Goal: Transaction & Acquisition: Purchase product/service

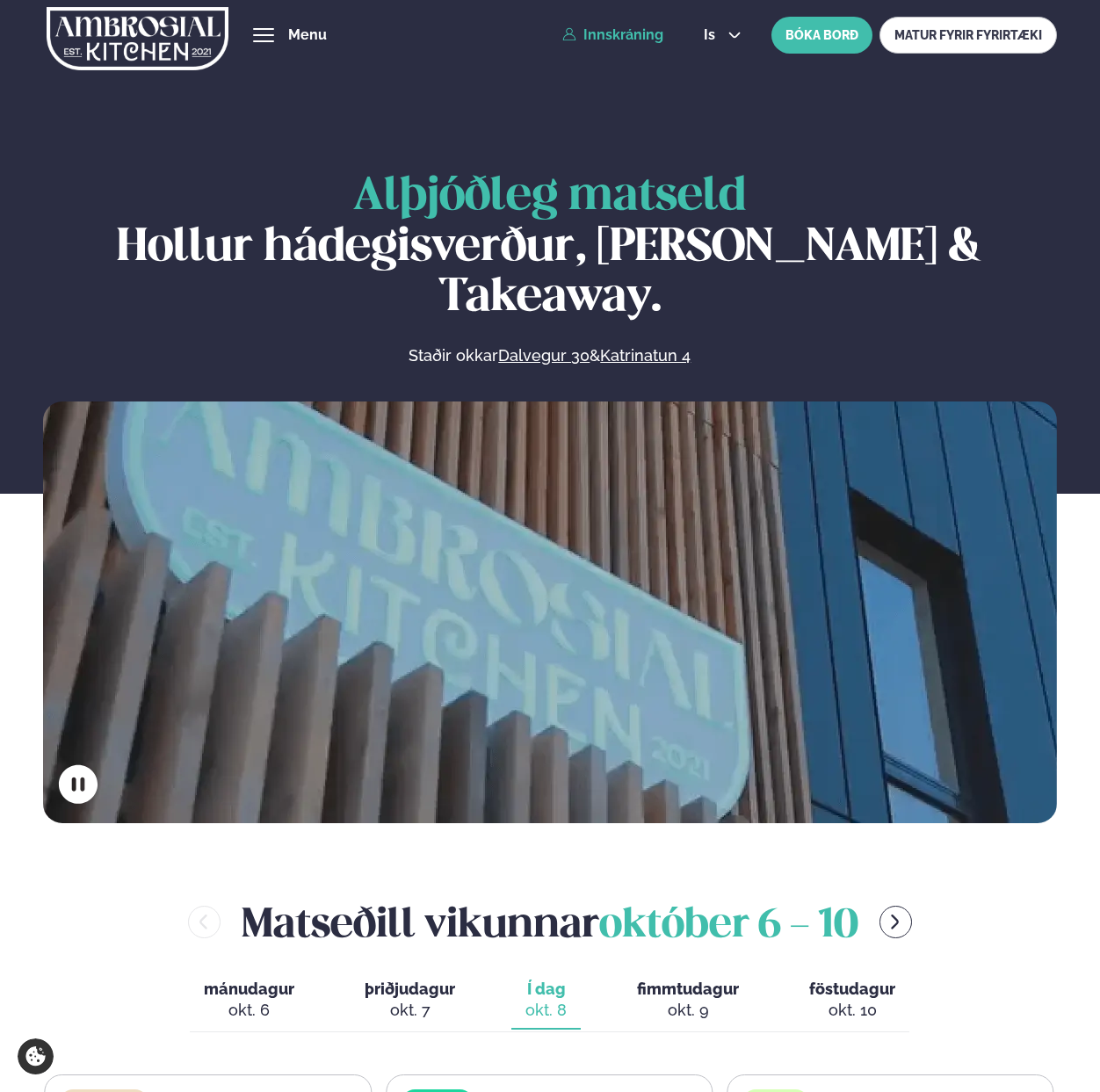
click at [630, 36] on link "Innskráning" at bounding box center [613, 35] width 101 height 16
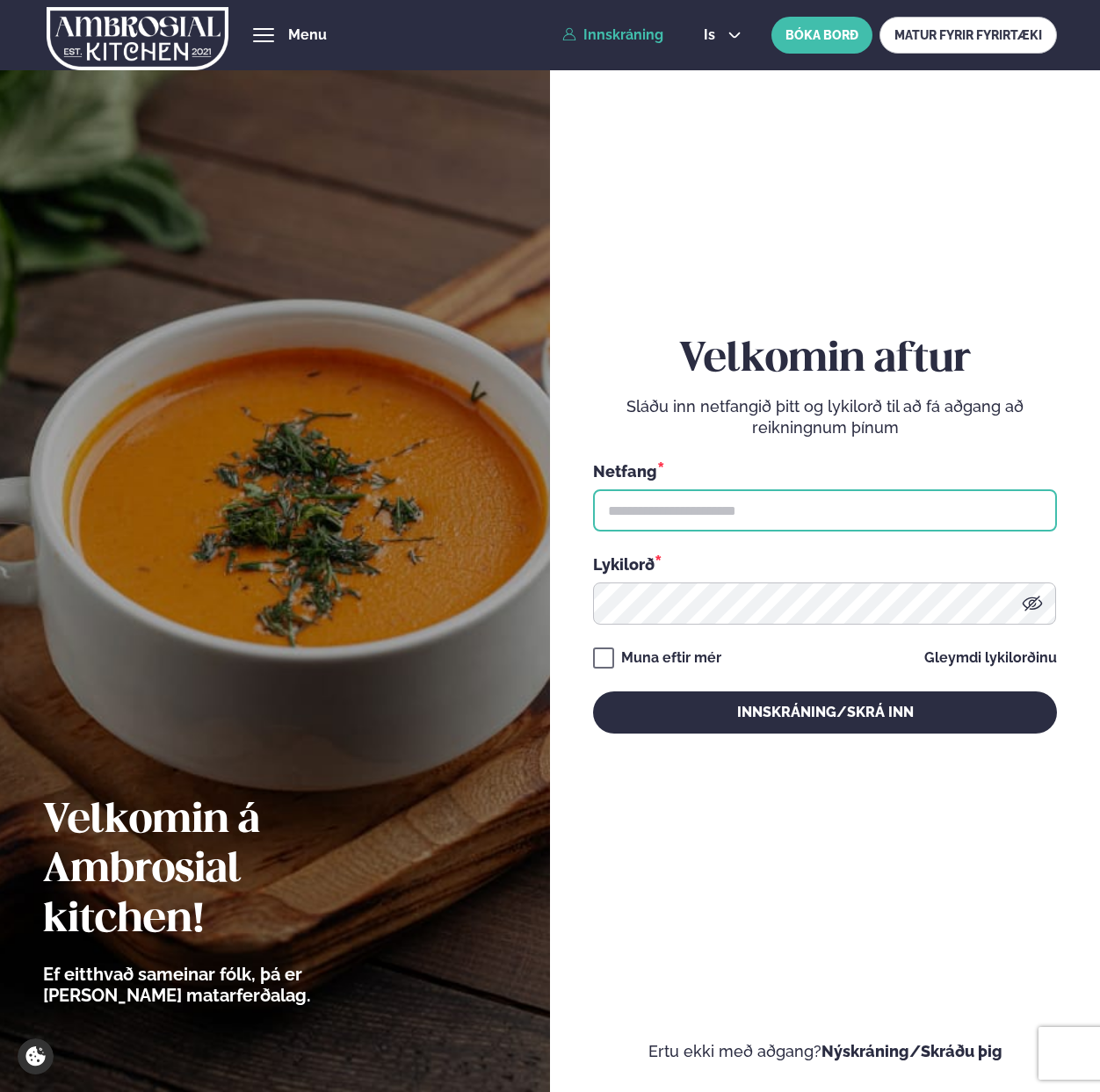
click at [700, 513] on input "text" at bounding box center [825, 510] width 464 height 42
paste input "**********"
type input "**********"
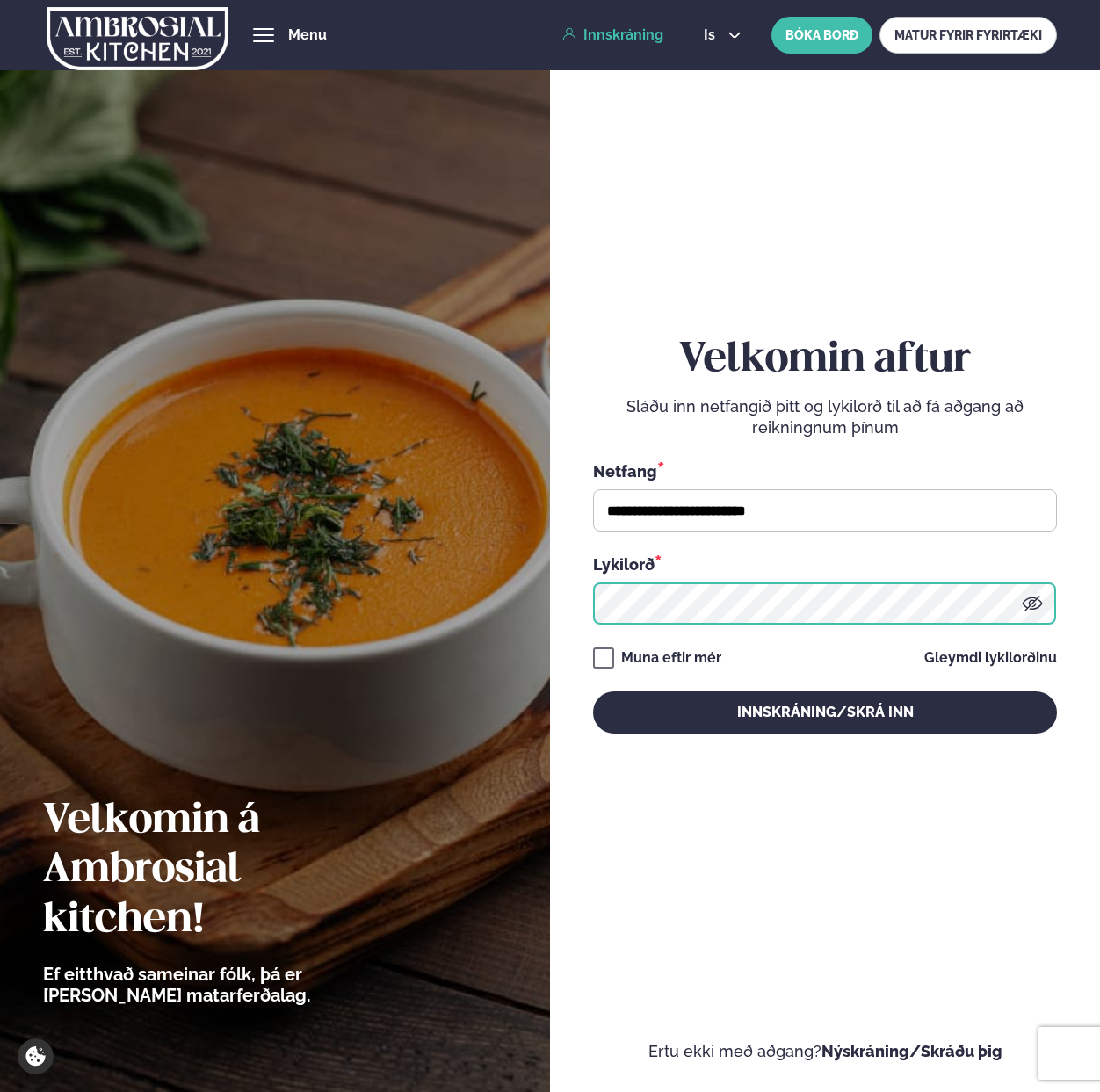
click at [593, 692] on button "Innskráning/Skrá inn" at bounding box center [825, 712] width 464 height 42
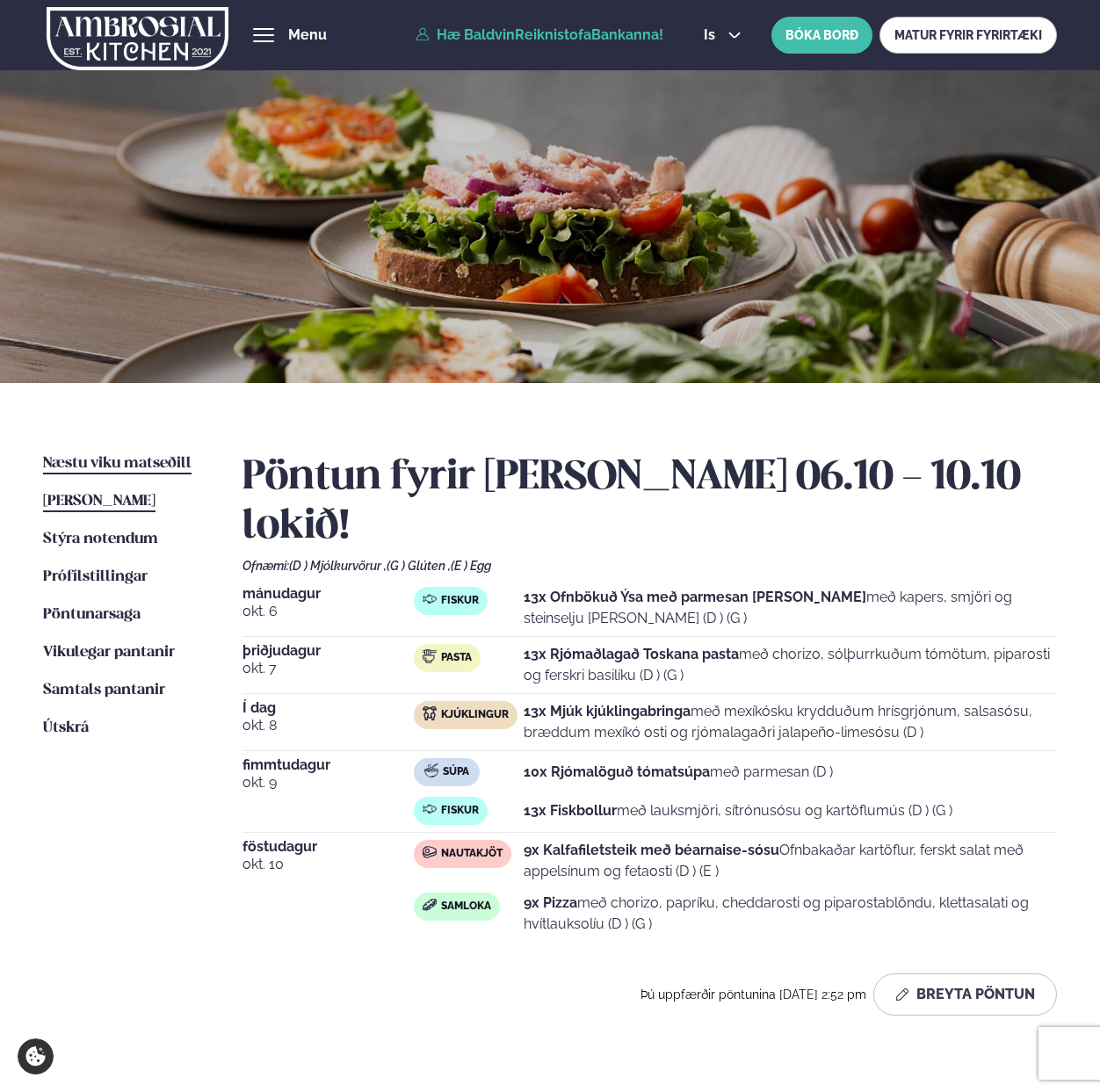
click at [95, 460] on span "Næstu viku matseðill" at bounding box center [118, 464] width 149 height 15
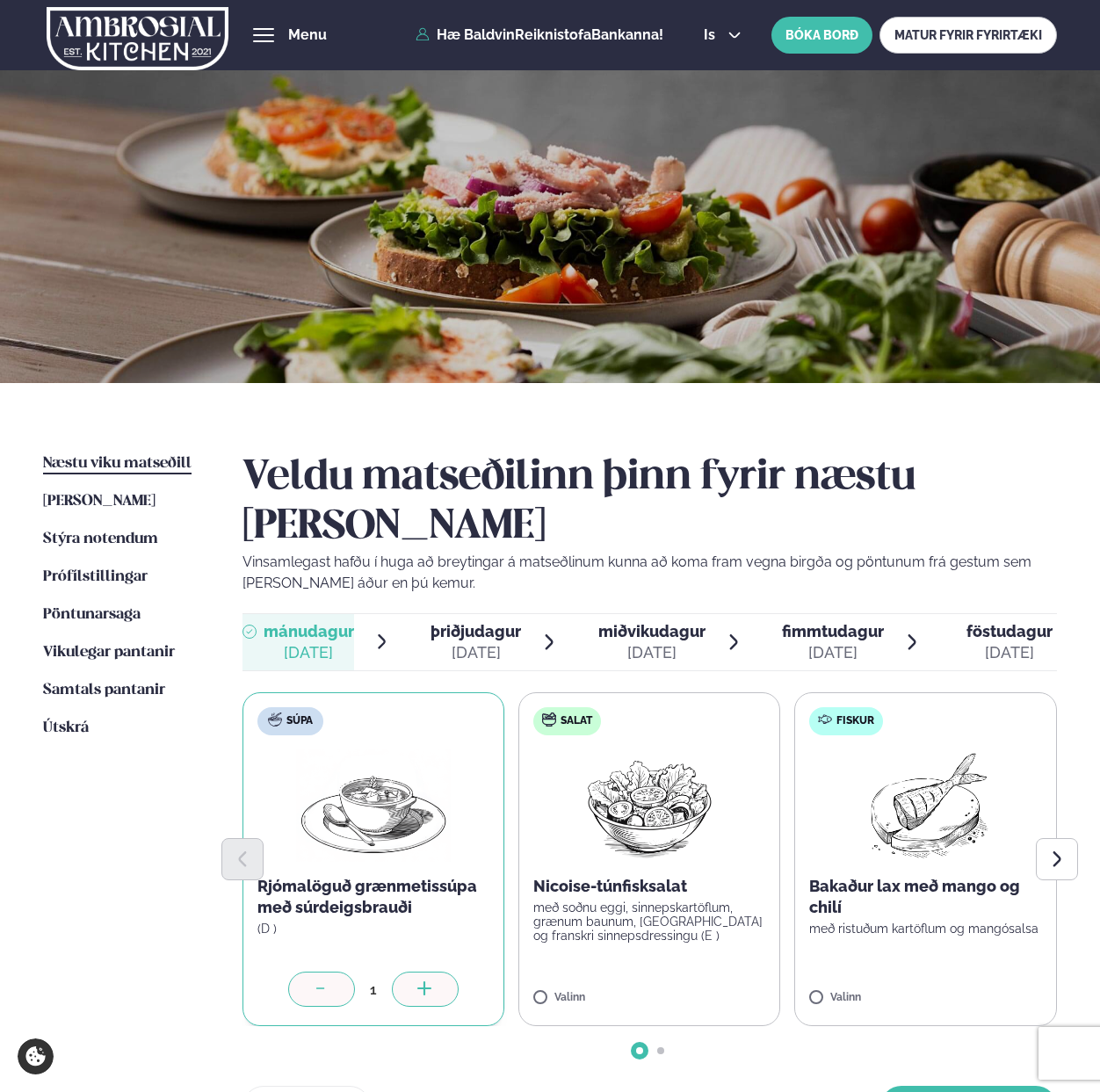
click at [409, 971] on div at bounding box center [425, 988] width 67 height 35
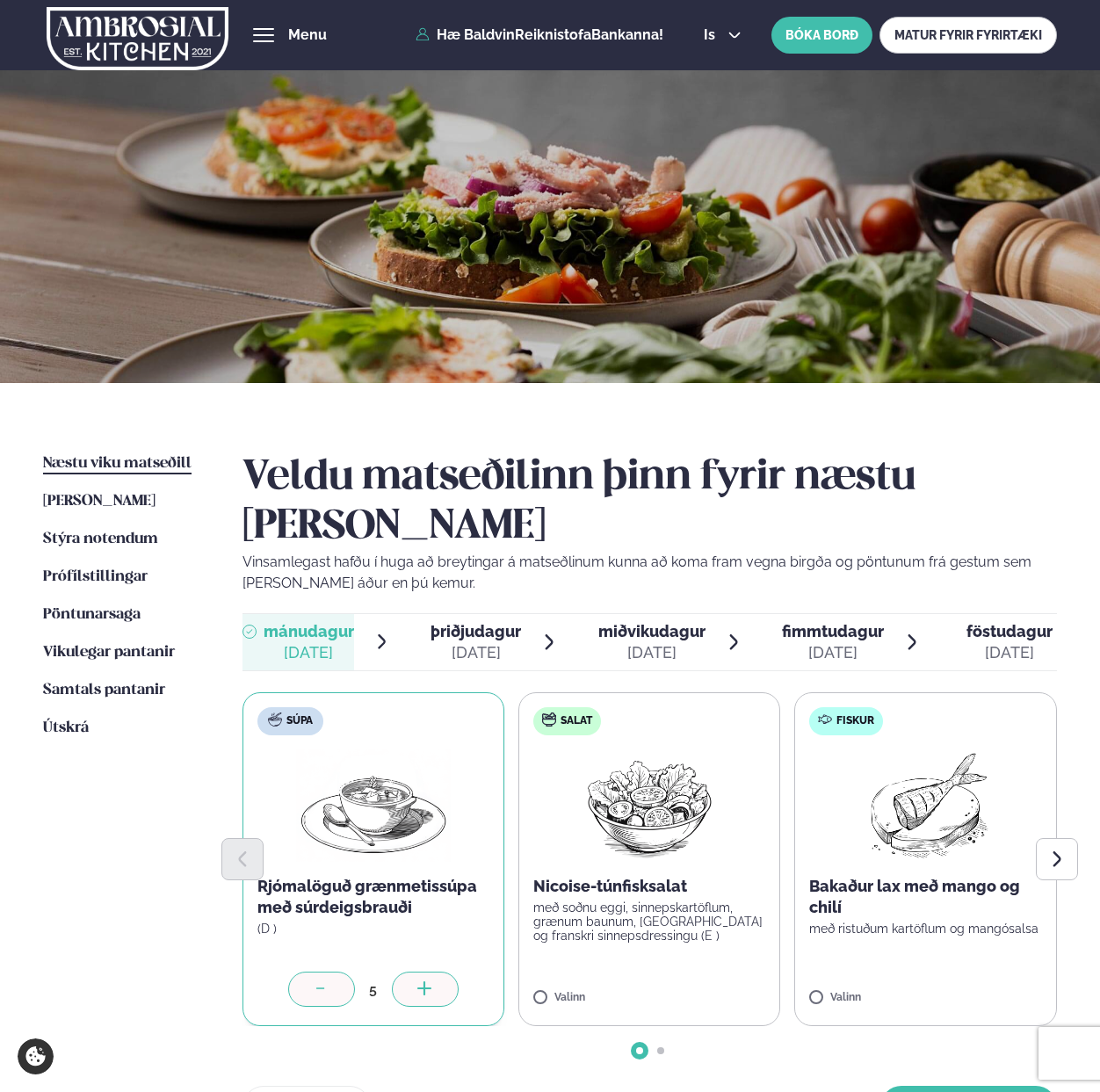
click at [409, 971] on div at bounding box center [425, 988] width 67 height 35
click at [977, 971] on div at bounding box center [977, 988] width 67 height 35
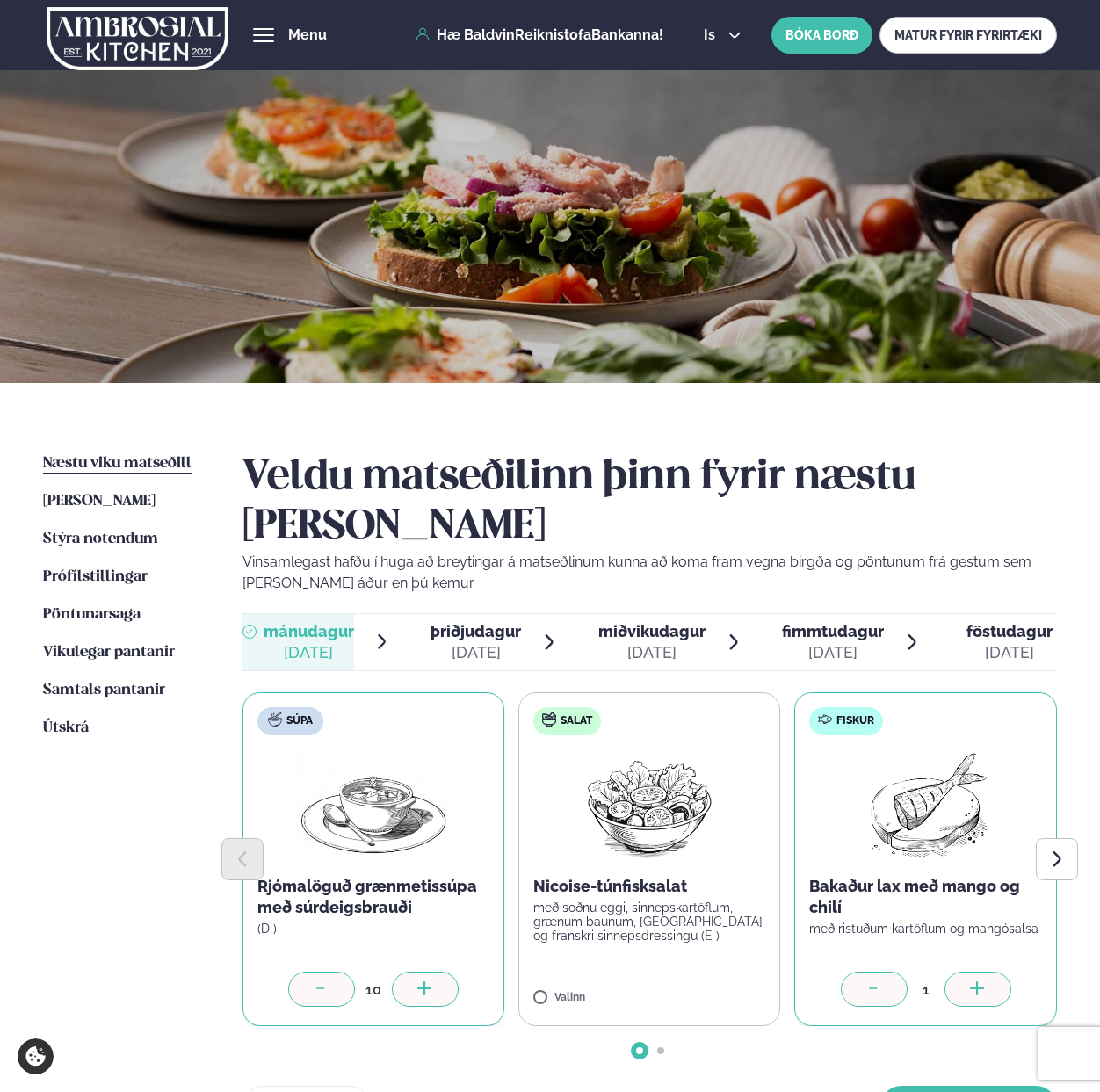
click at [977, 971] on div at bounding box center [977, 988] width 67 height 35
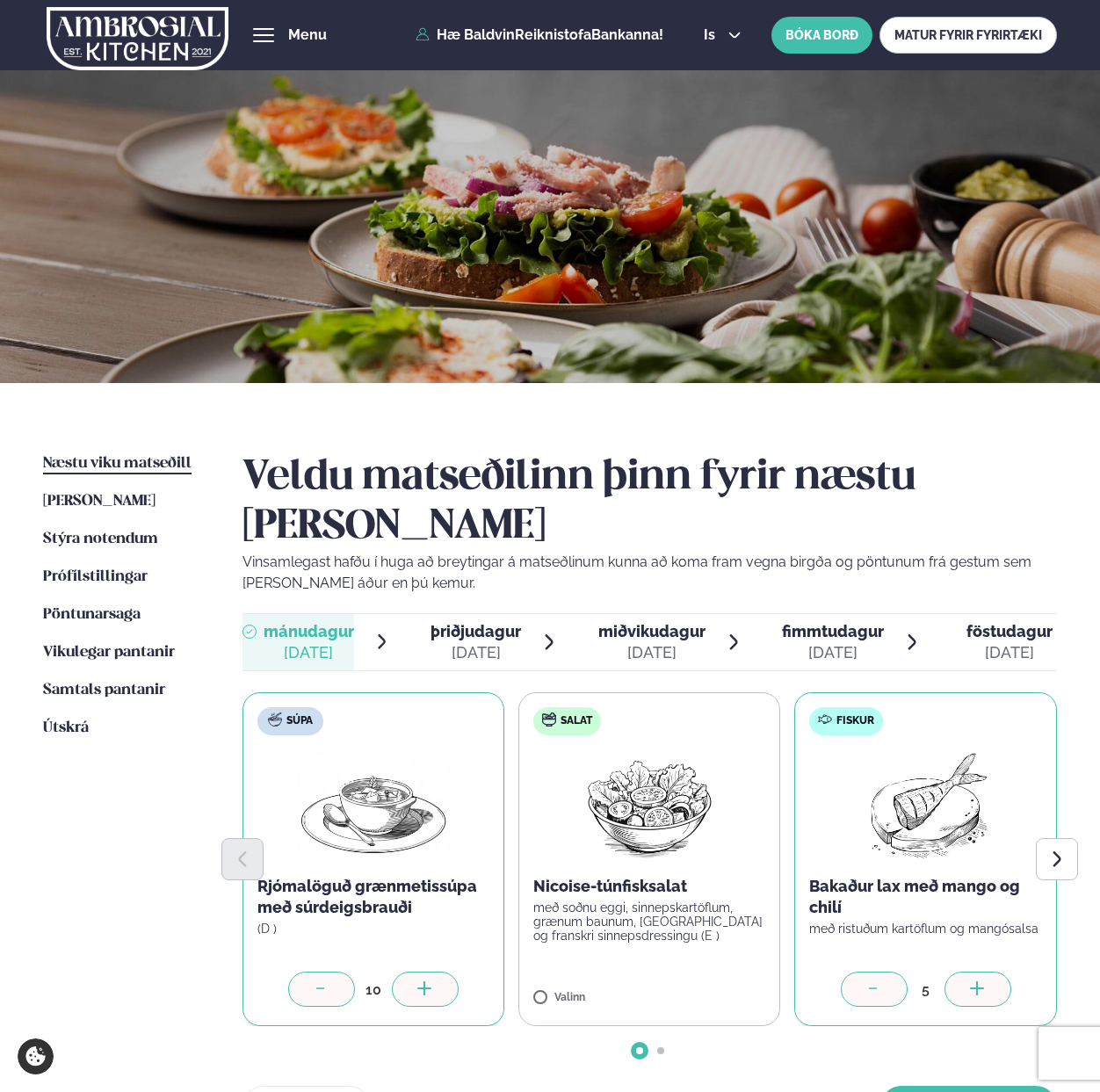
click at [977, 971] on div at bounding box center [977, 988] width 67 height 35
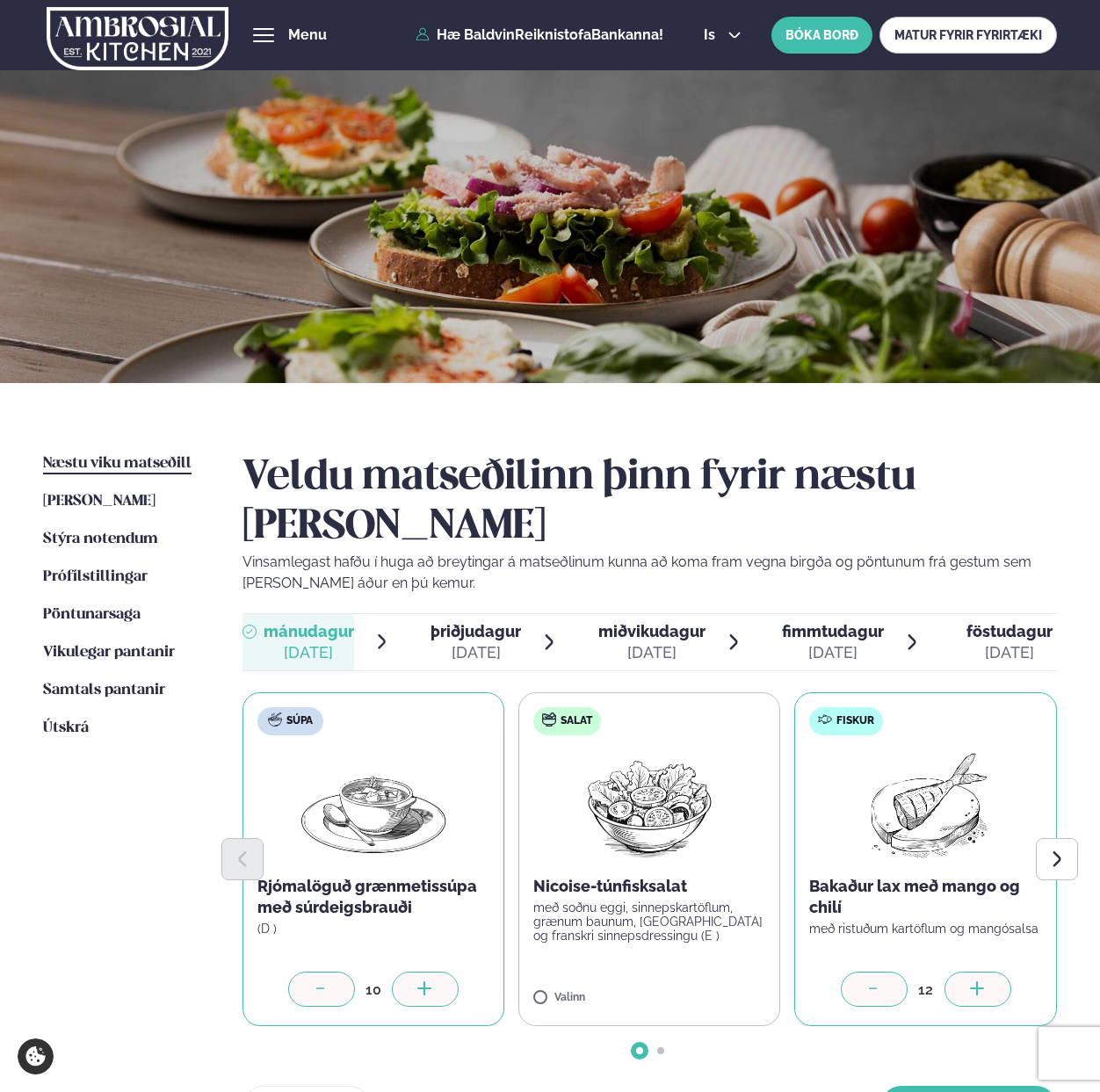
click at [977, 971] on div at bounding box center [977, 988] width 67 height 35
click at [1057, 852] on icon "Next slide" at bounding box center [1058, 859] width 8 height 15
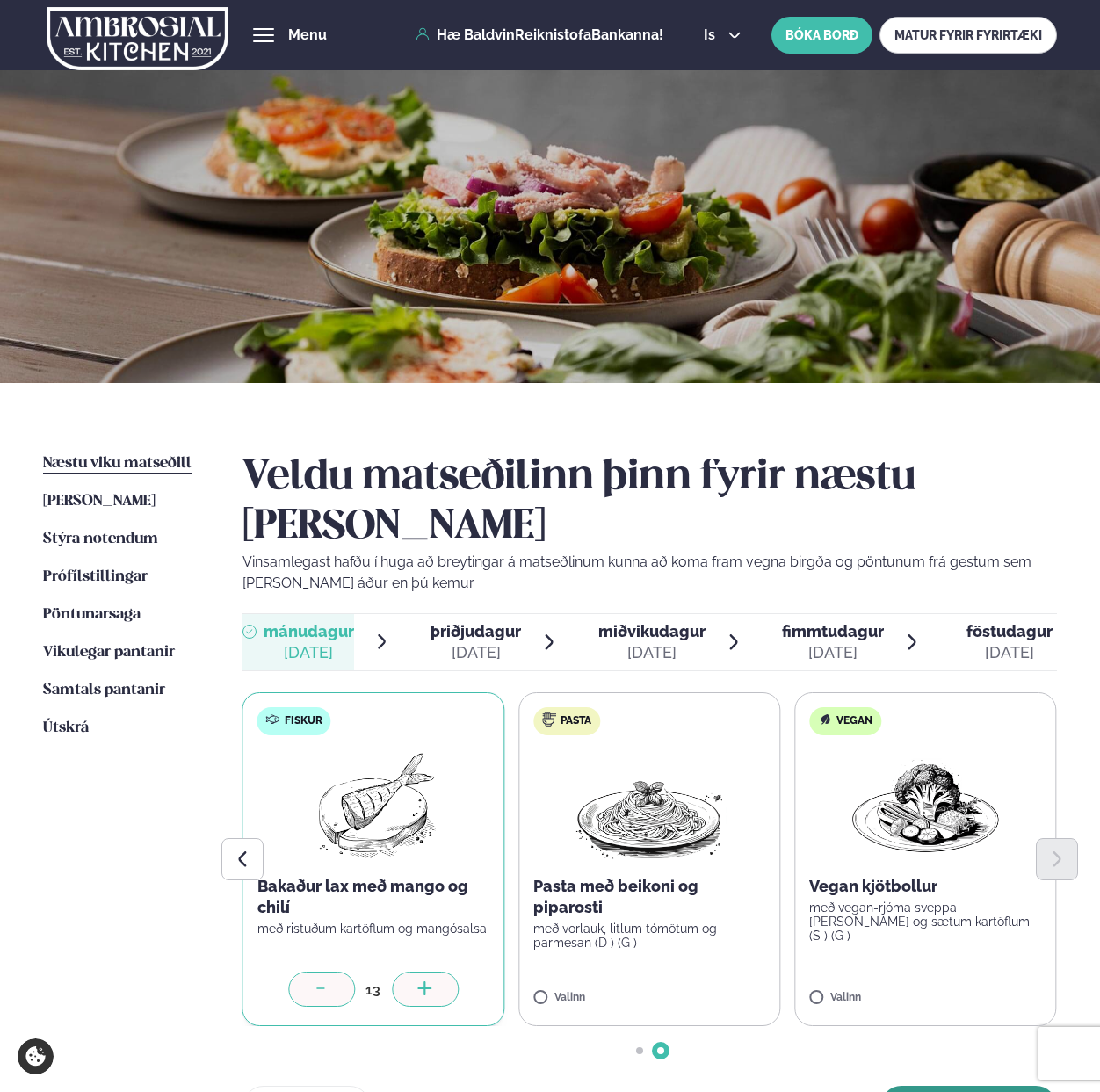
click at [962, 1085] on button "[PERSON_NAME]" at bounding box center [968, 1106] width 176 height 42
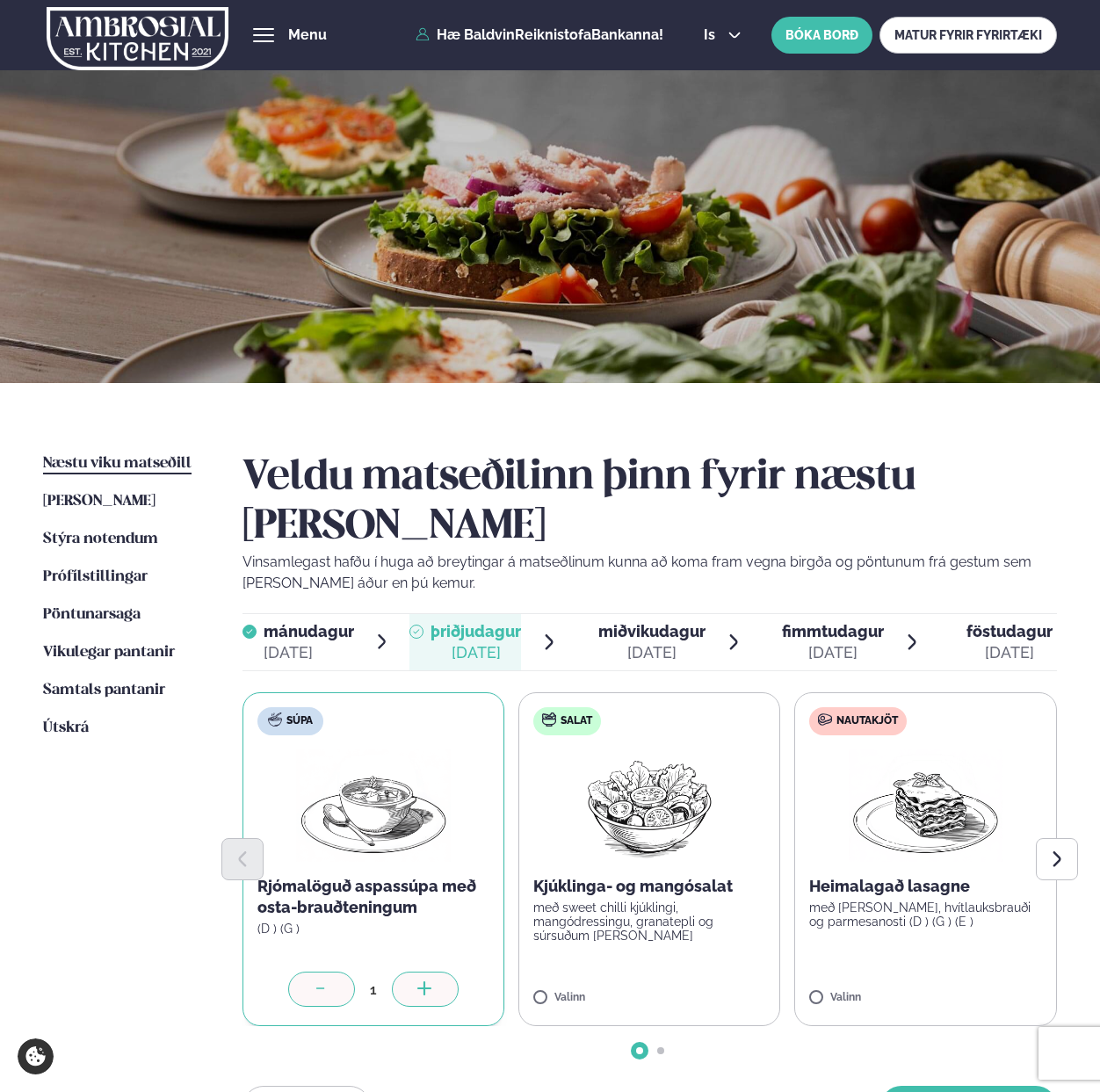
click at [440, 971] on div at bounding box center [425, 988] width 67 height 35
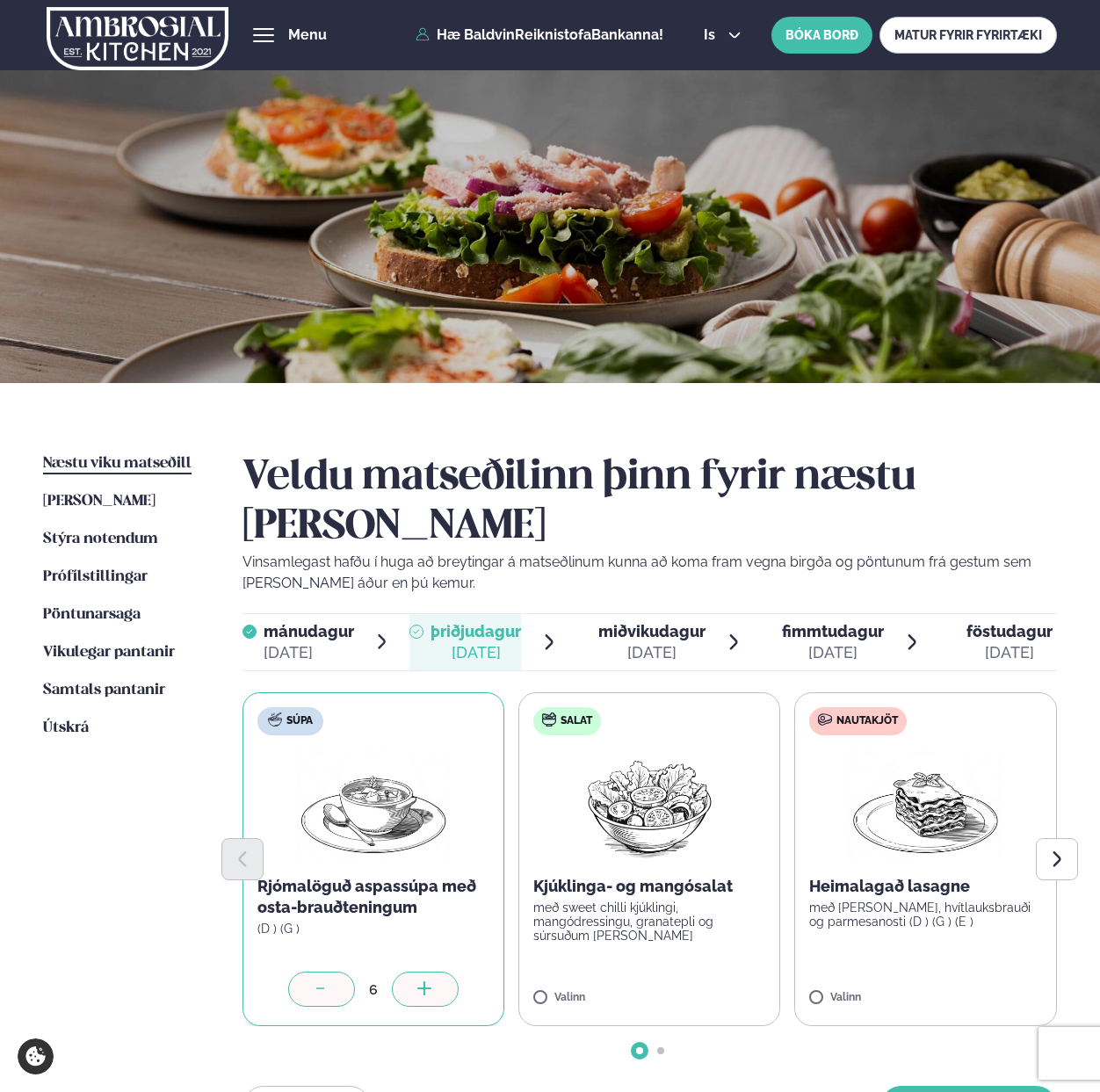
click at [414, 971] on div at bounding box center [425, 988] width 67 height 35
click at [1075, 838] on button "Next slide" at bounding box center [1057, 858] width 42 height 42
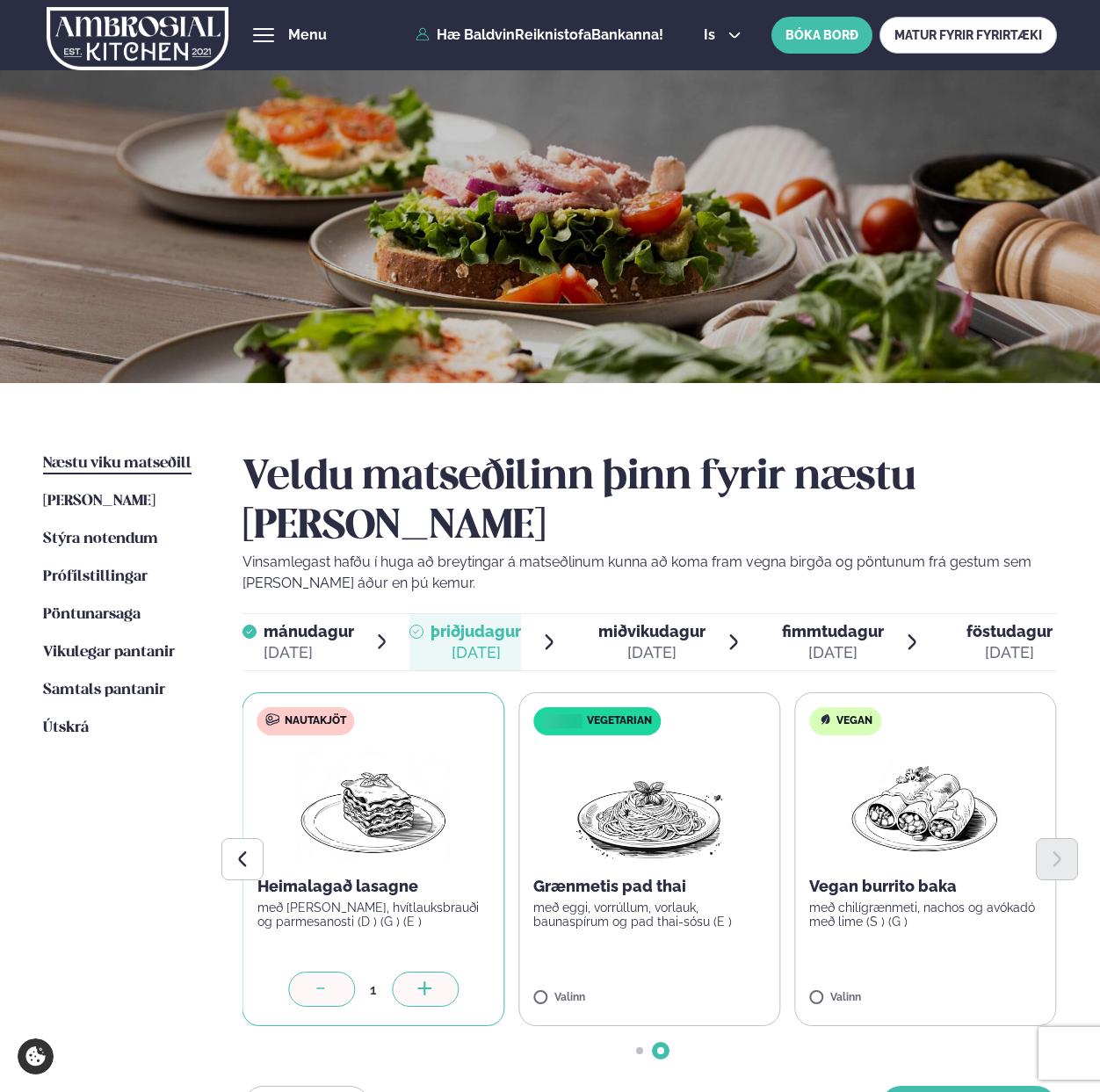
click at [418, 981] on icon at bounding box center [425, 989] width 18 height 18
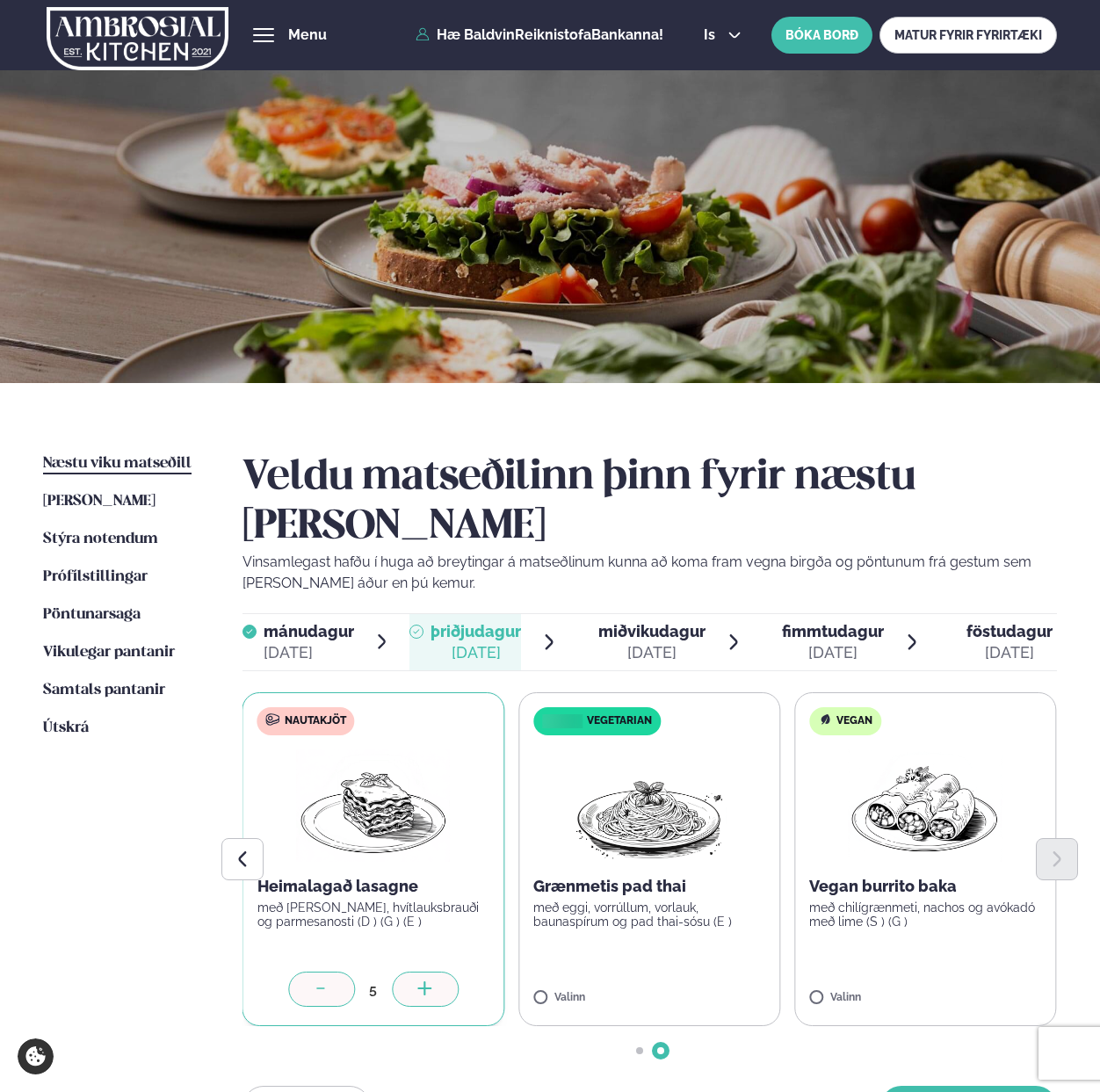
click at [418, 981] on icon at bounding box center [425, 989] width 18 height 18
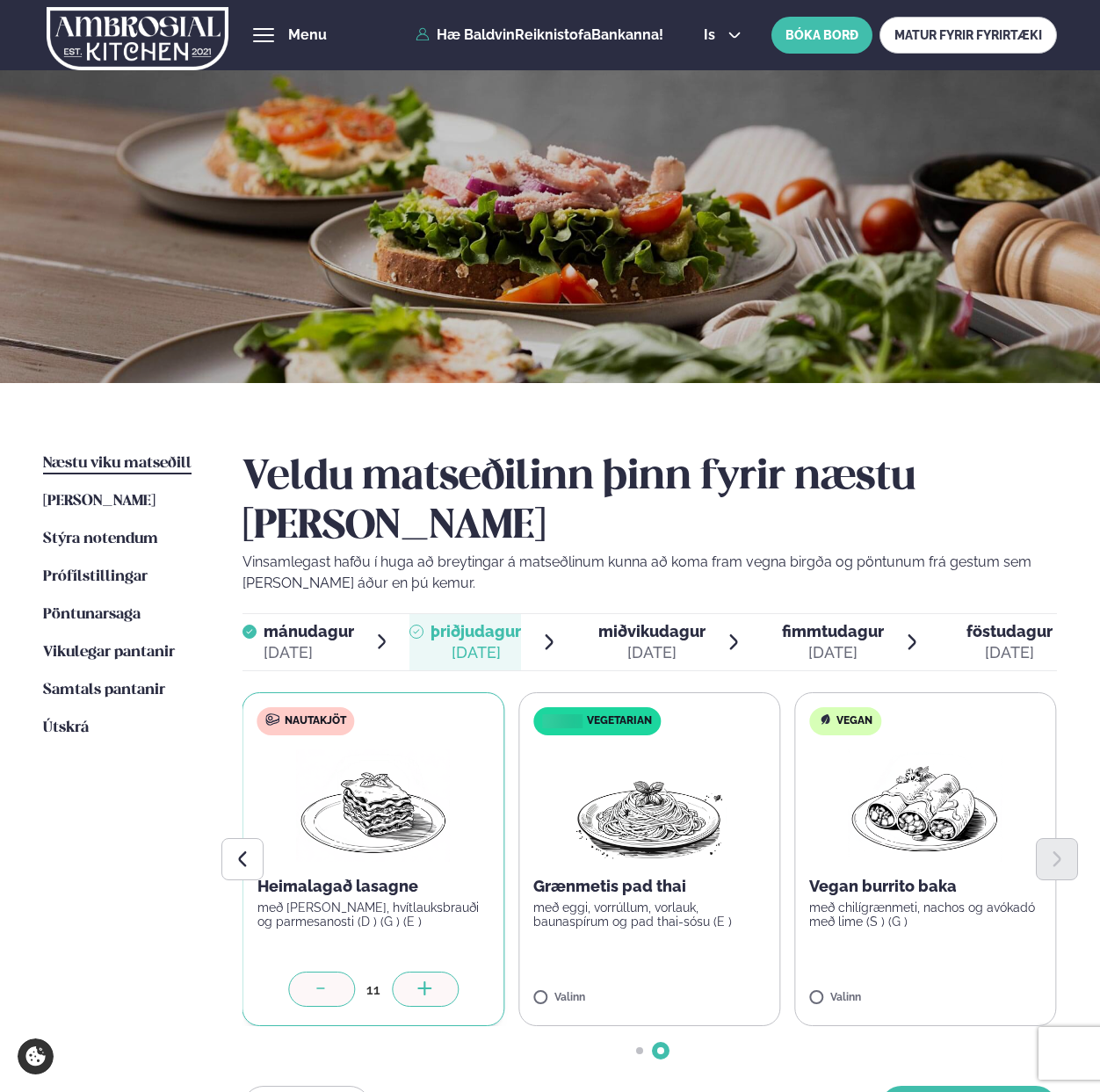
click at [418, 981] on icon at bounding box center [425, 989] width 18 height 18
click at [685, 971] on div at bounding box center [700, 988] width 67 height 35
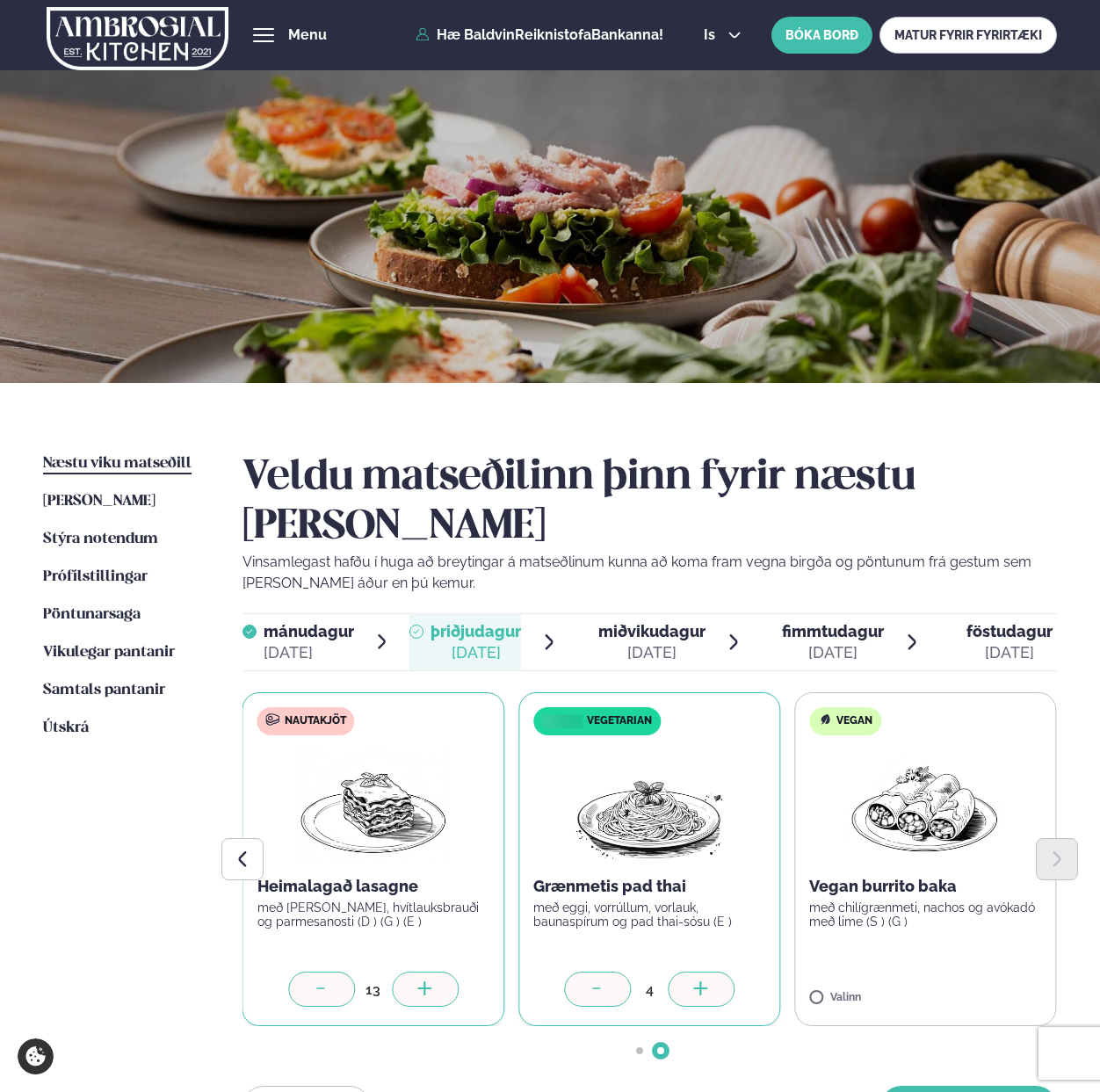
click at [685, 971] on div at bounding box center [700, 988] width 67 height 35
click at [941, 1085] on button "[PERSON_NAME]" at bounding box center [968, 1106] width 176 height 42
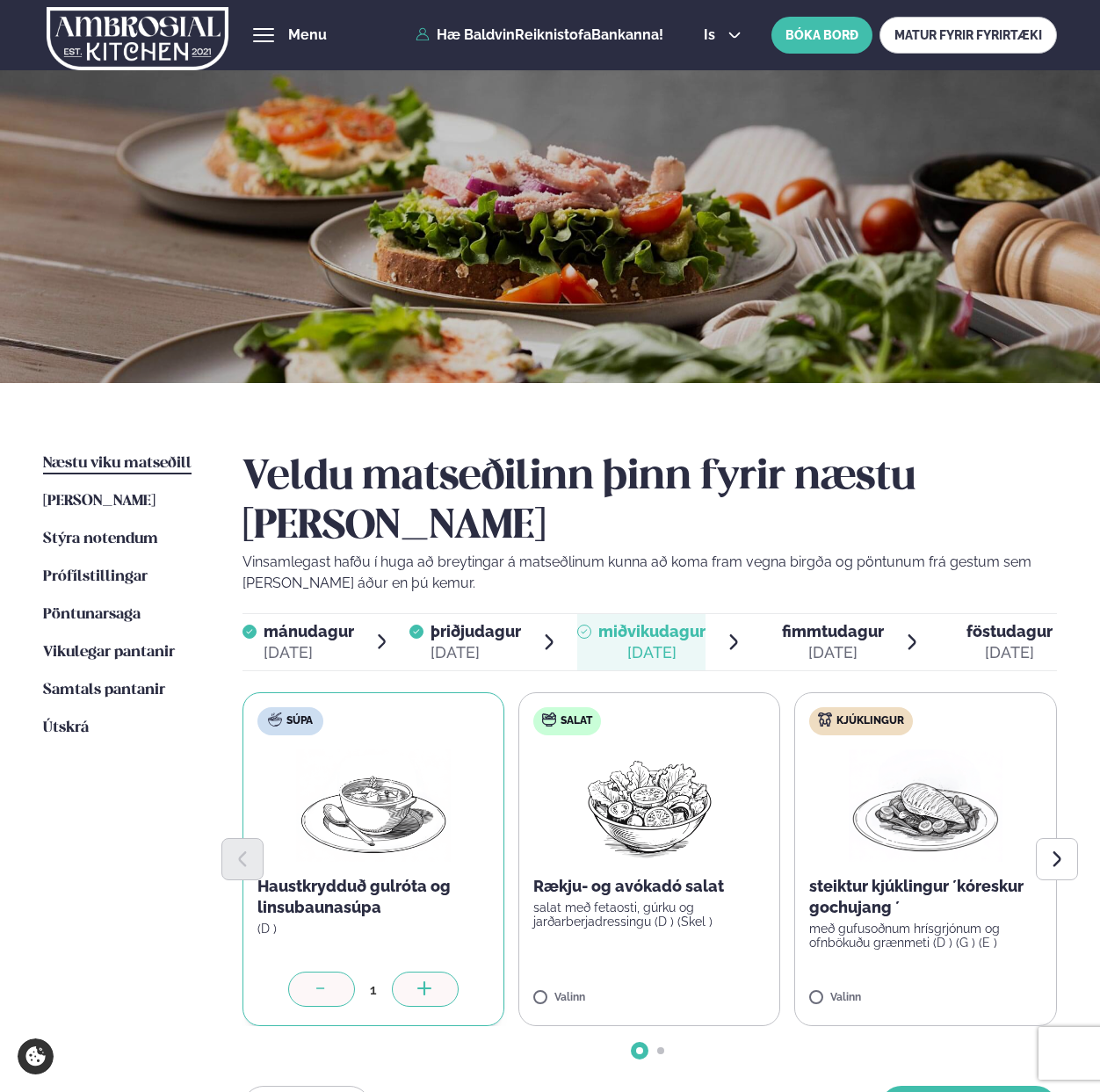
click at [421, 971] on div at bounding box center [425, 988] width 67 height 35
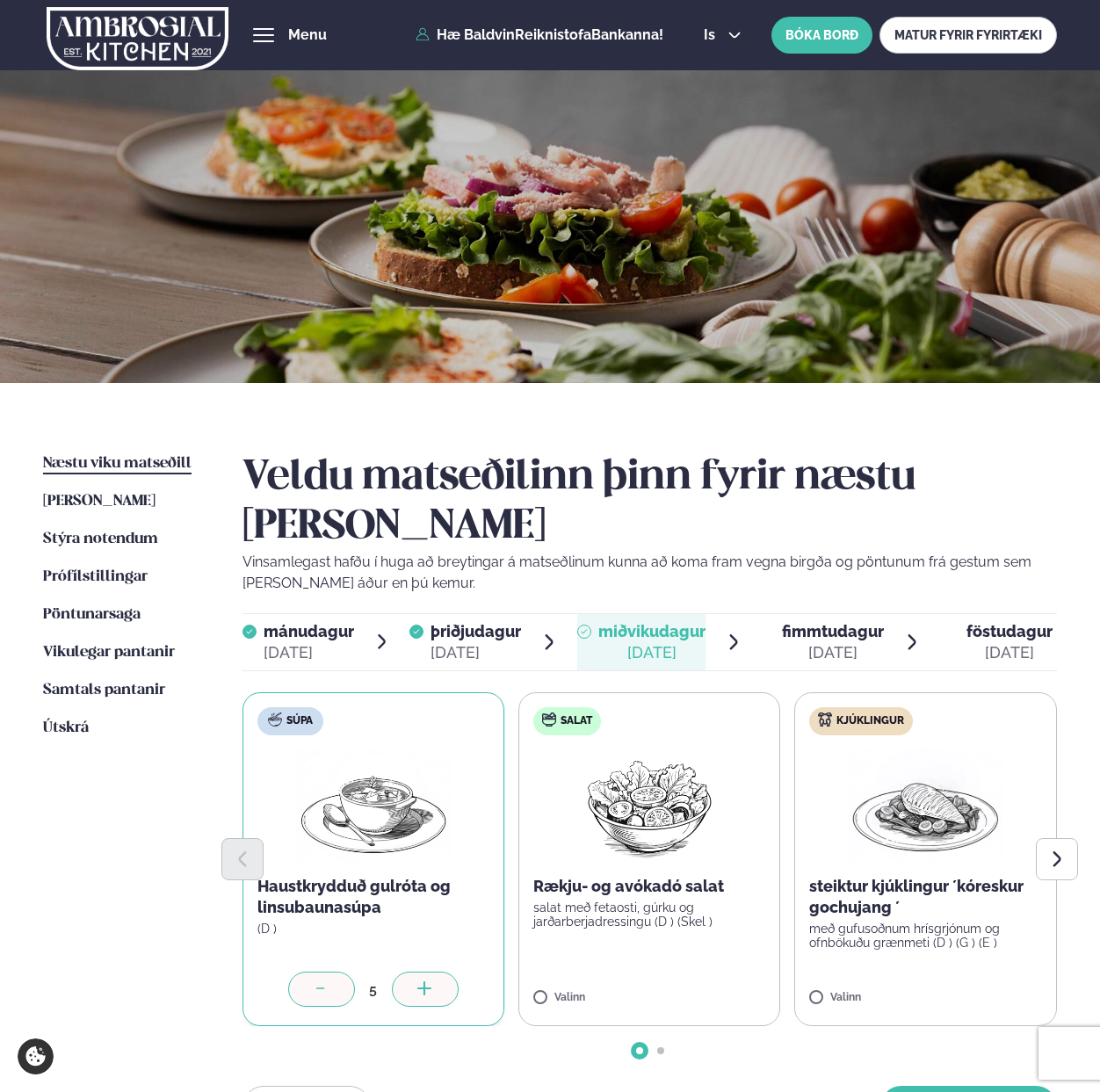
click at [421, 971] on div at bounding box center [425, 988] width 67 height 35
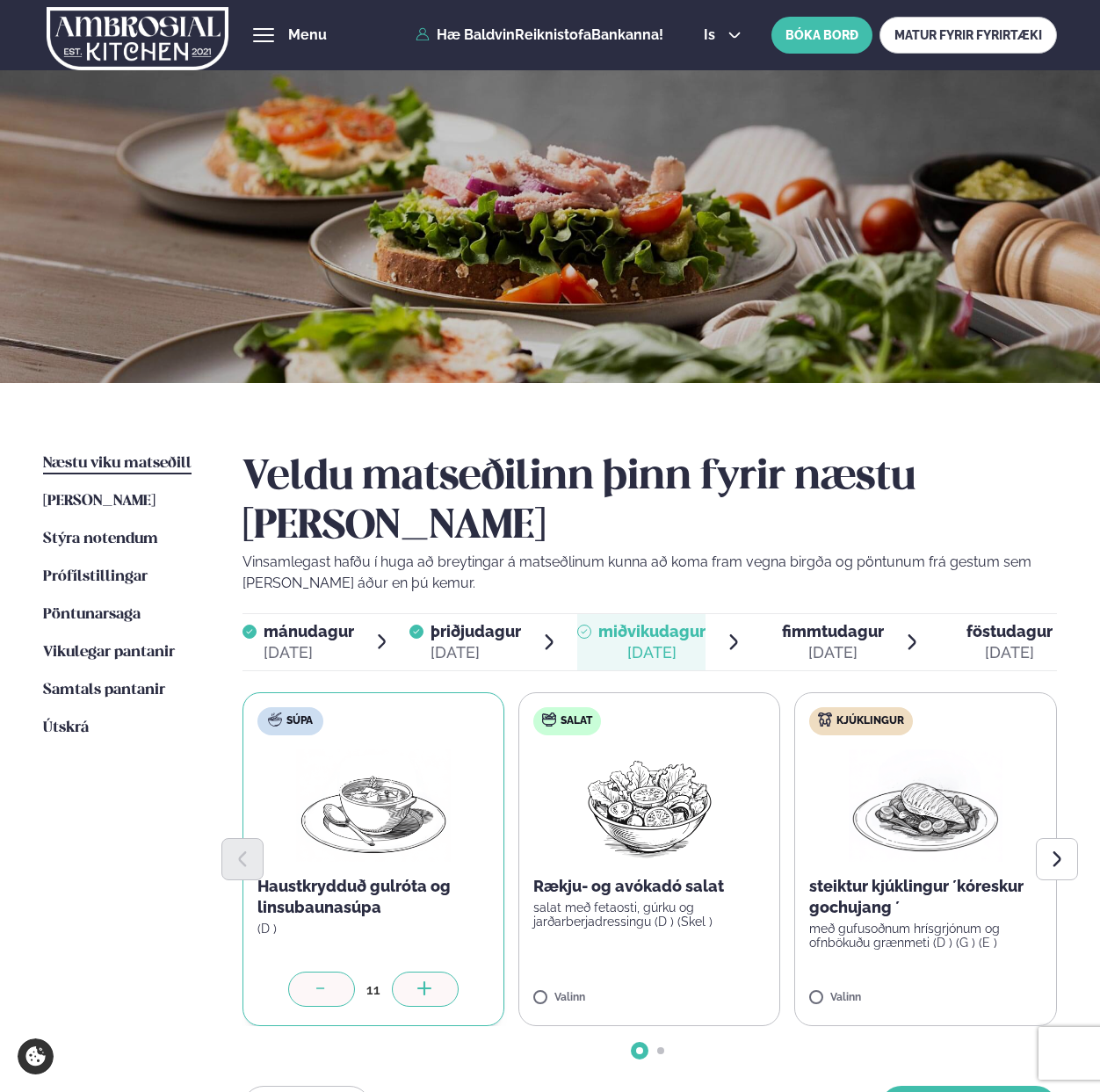
click at [319, 981] on icon at bounding box center [321, 989] width 18 height 18
click at [954, 971] on div at bounding box center [977, 988] width 67 height 35
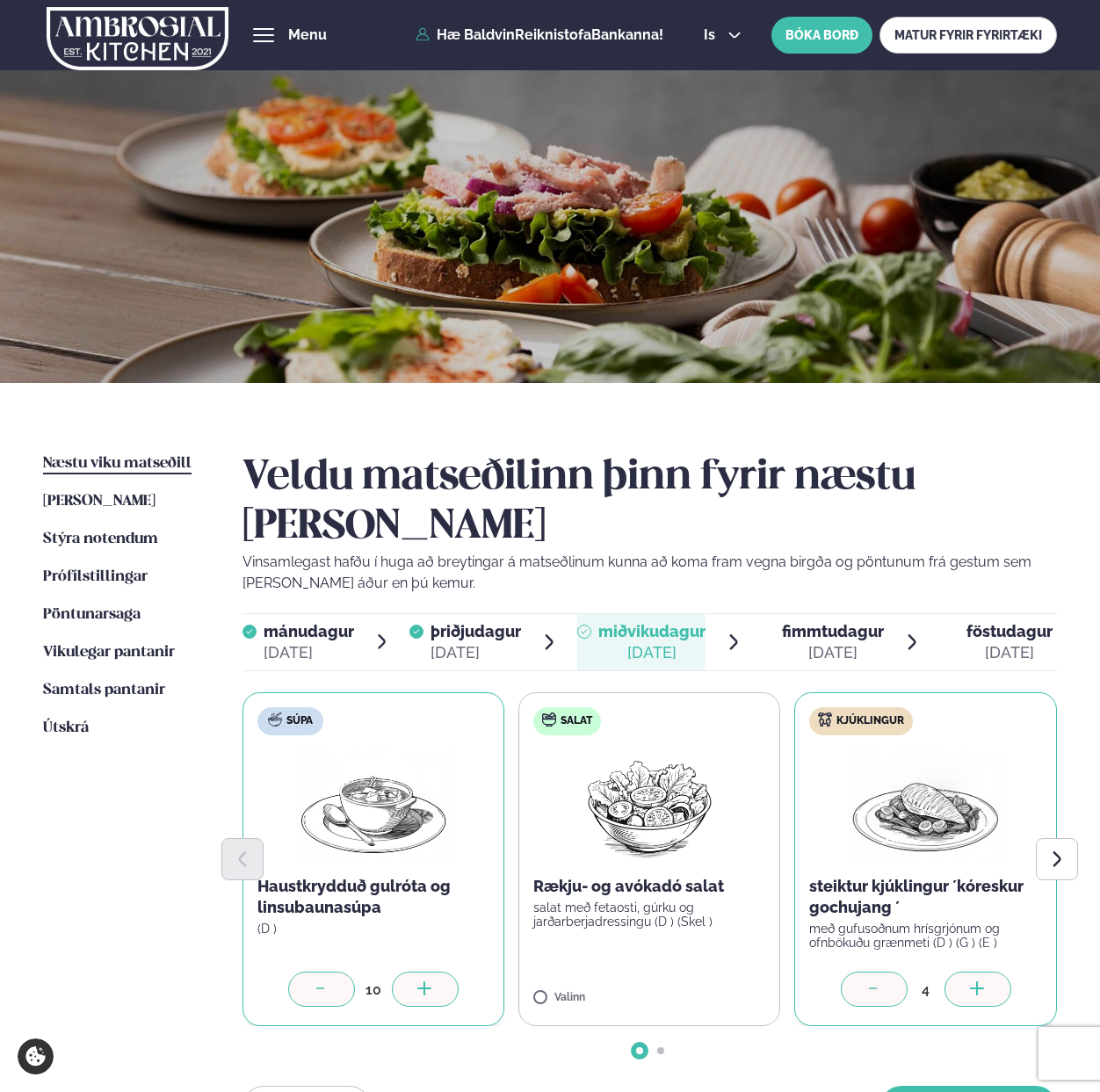
click at [954, 971] on div at bounding box center [977, 988] width 67 height 35
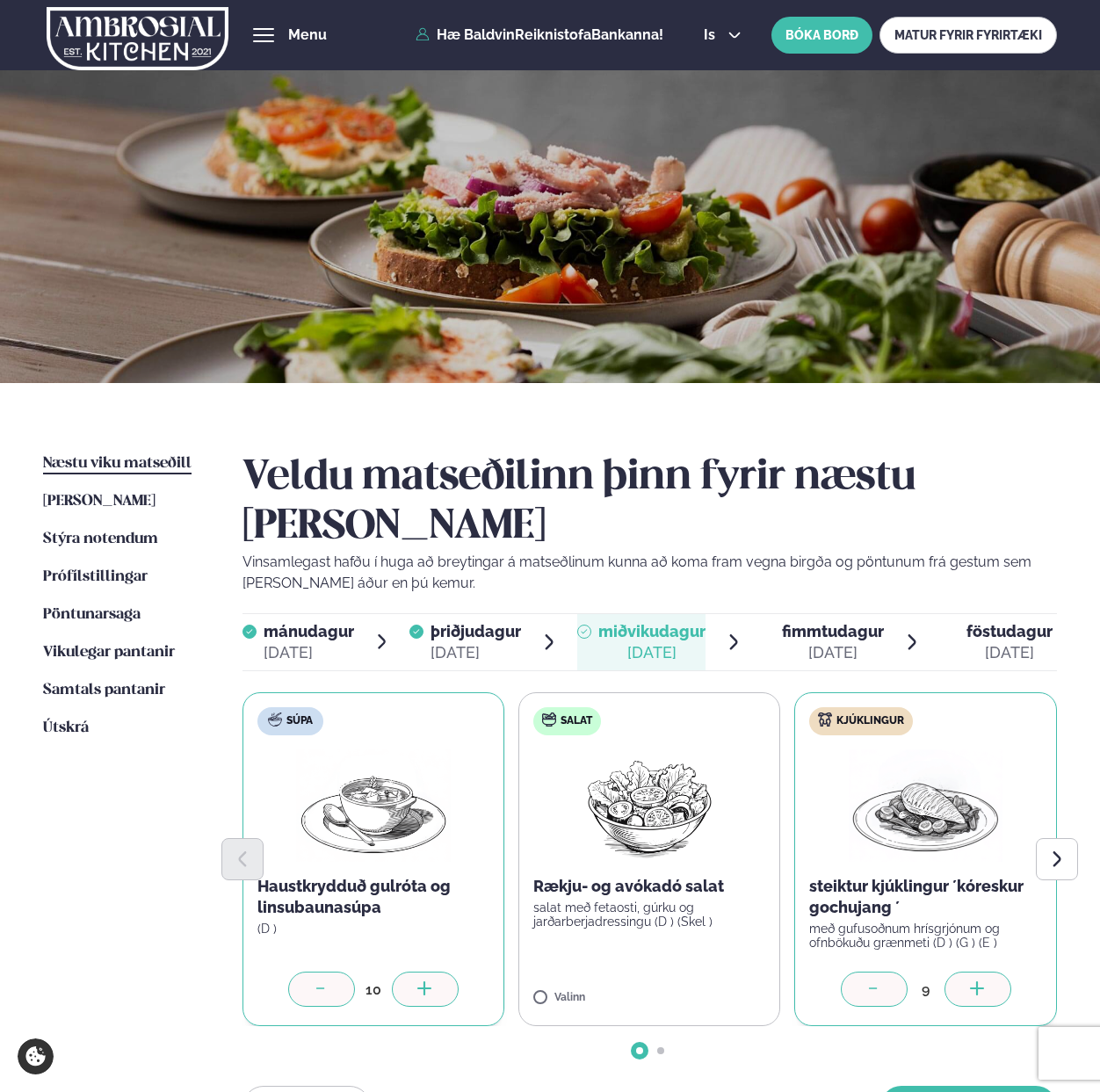
click at [954, 971] on div at bounding box center [977, 988] width 67 height 35
click at [955, 1085] on button "[PERSON_NAME]" at bounding box center [968, 1106] width 176 height 42
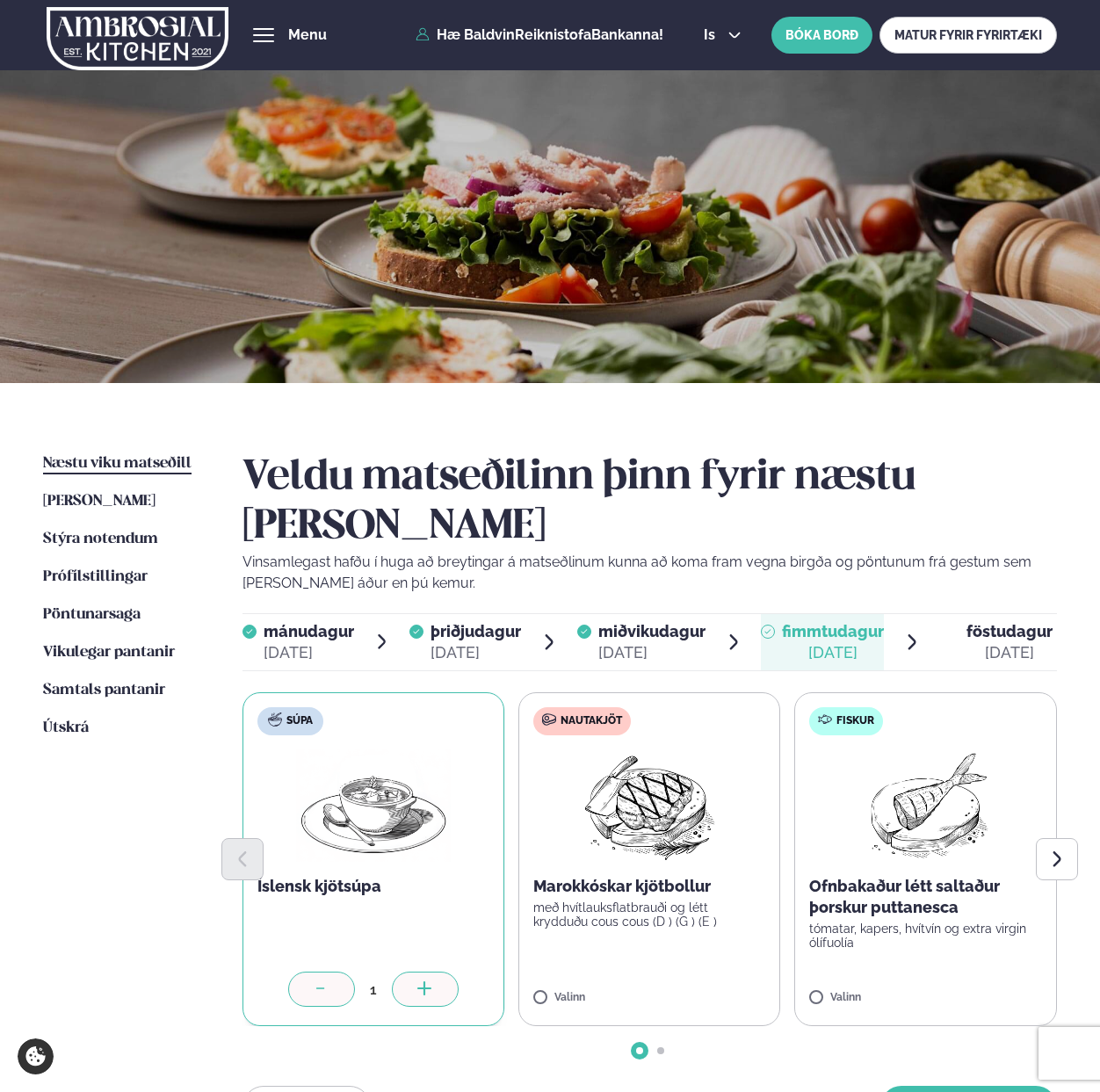
click at [435, 971] on div at bounding box center [425, 988] width 67 height 35
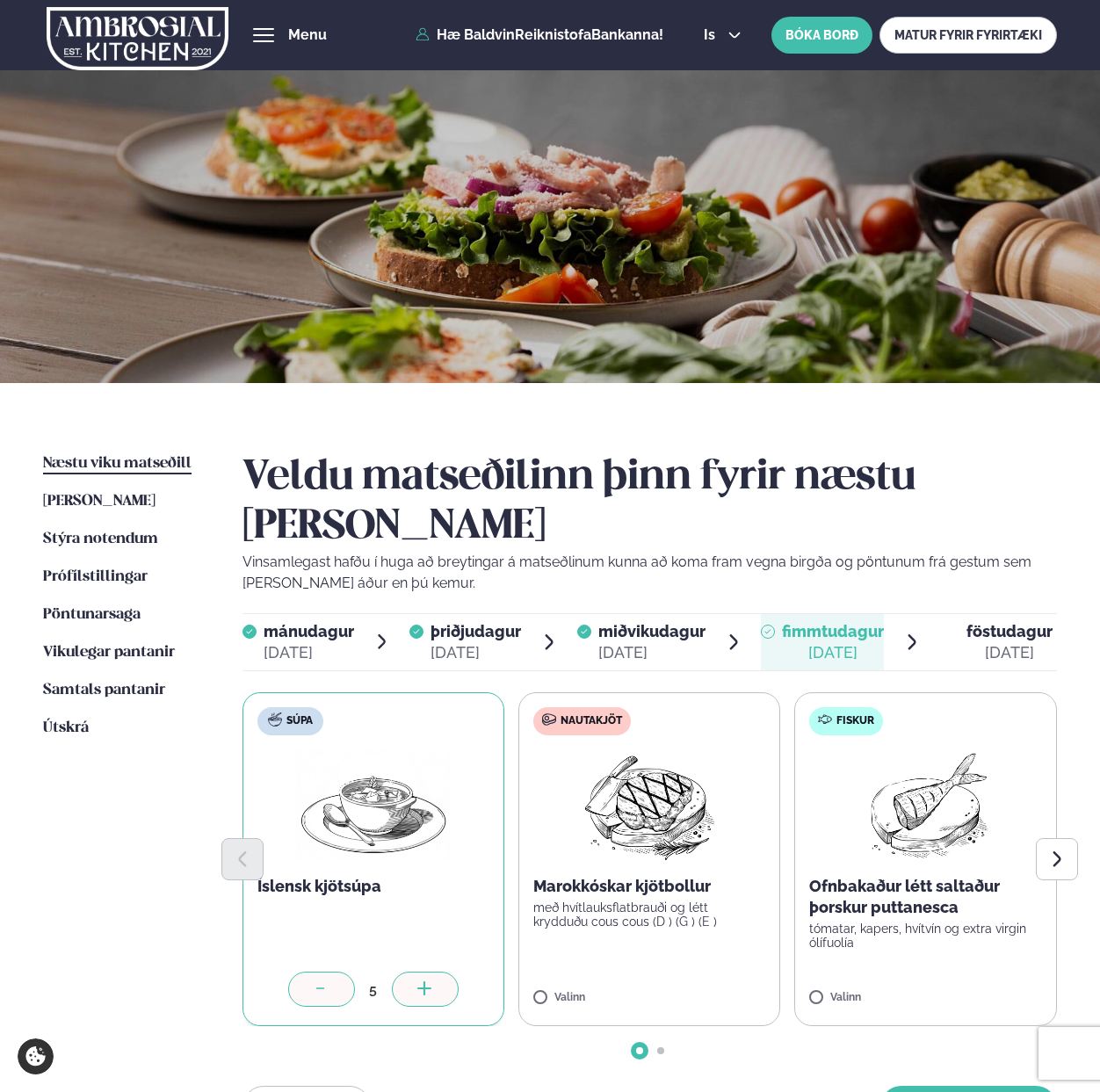
click at [435, 971] on div at bounding box center [425, 988] width 67 height 35
click at [992, 971] on div at bounding box center [977, 988] width 67 height 35
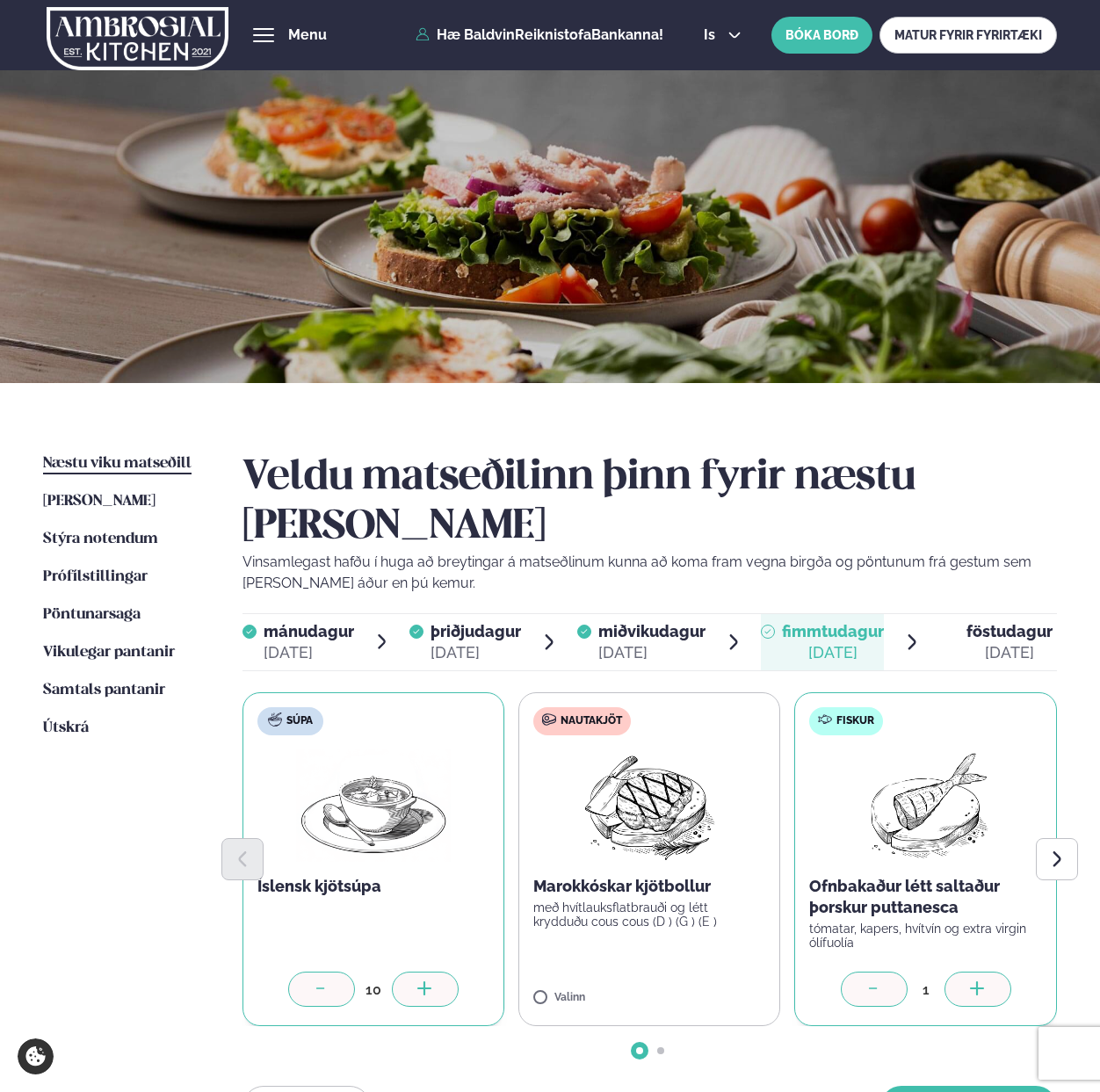
click at [992, 971] on div at bounding box center [977, 988] width 67 height 35
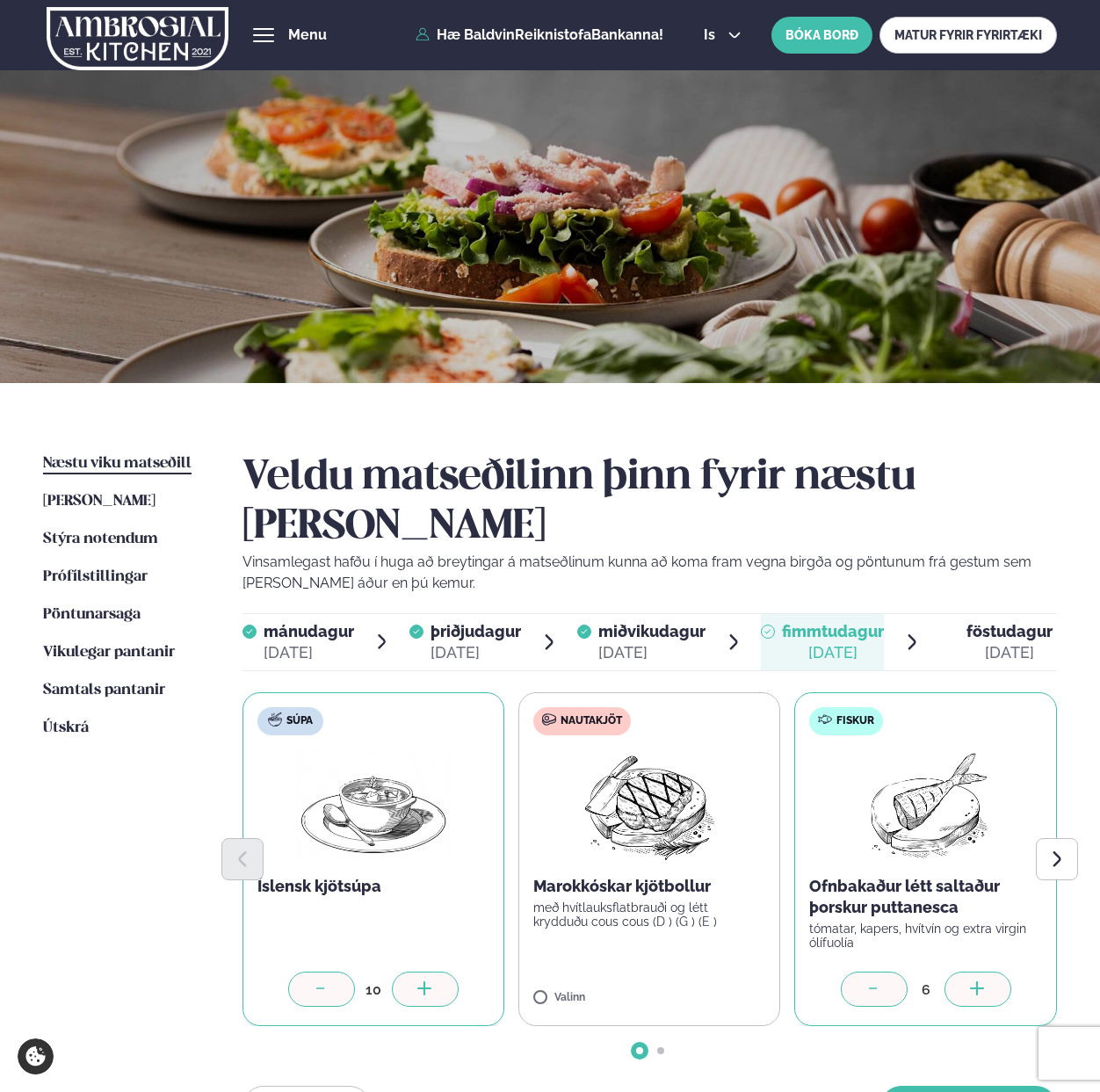
click at [992, 971] on div at bounding box center [977, 988] width 67 height 35
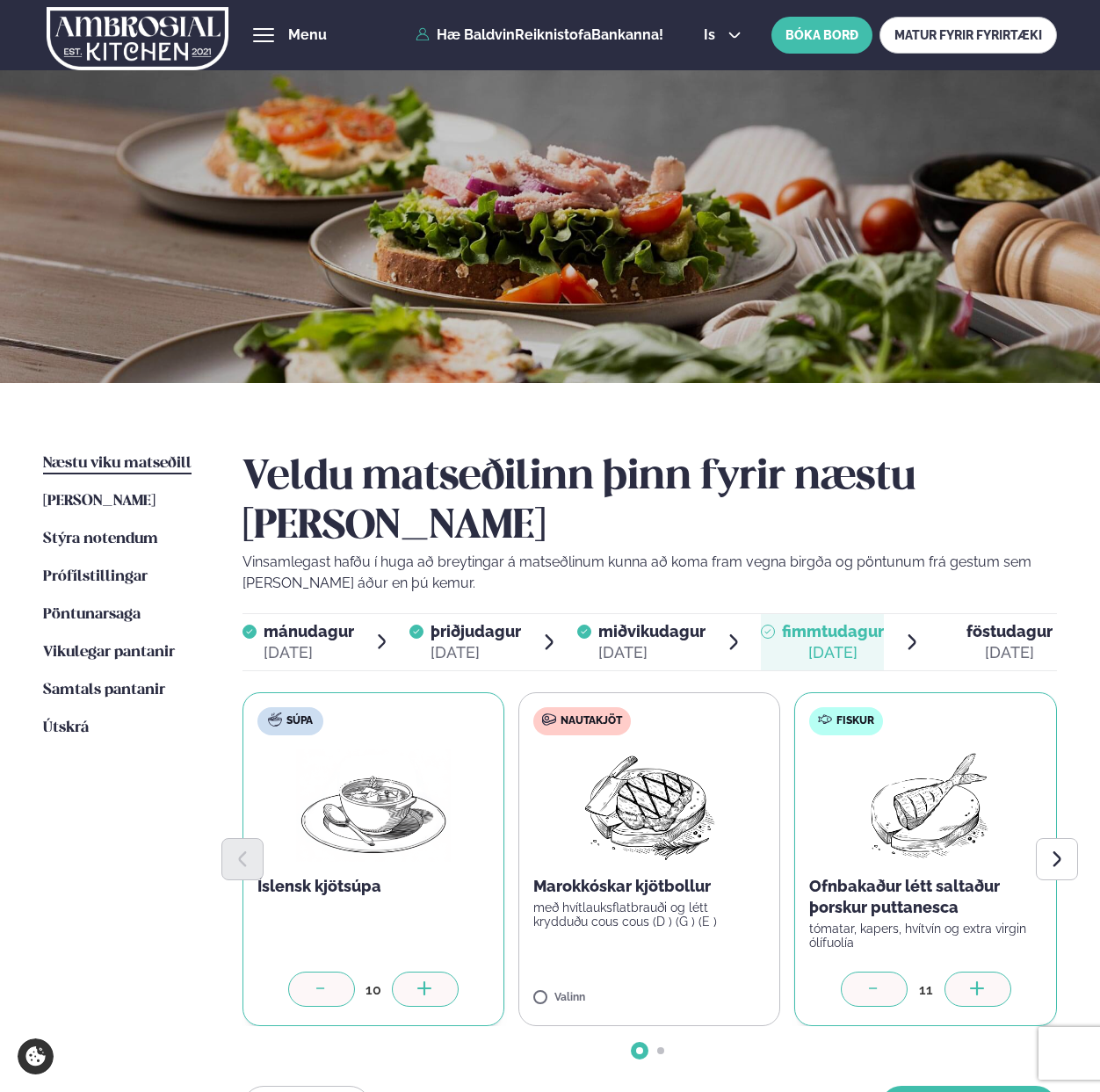
click at [992, 971] on div at bounding box center [977, 988] width 67 height 35
click at [976, 1085] on button "[PERSON_NAME]" at bounding box center [968, 1106] width 176 height 42
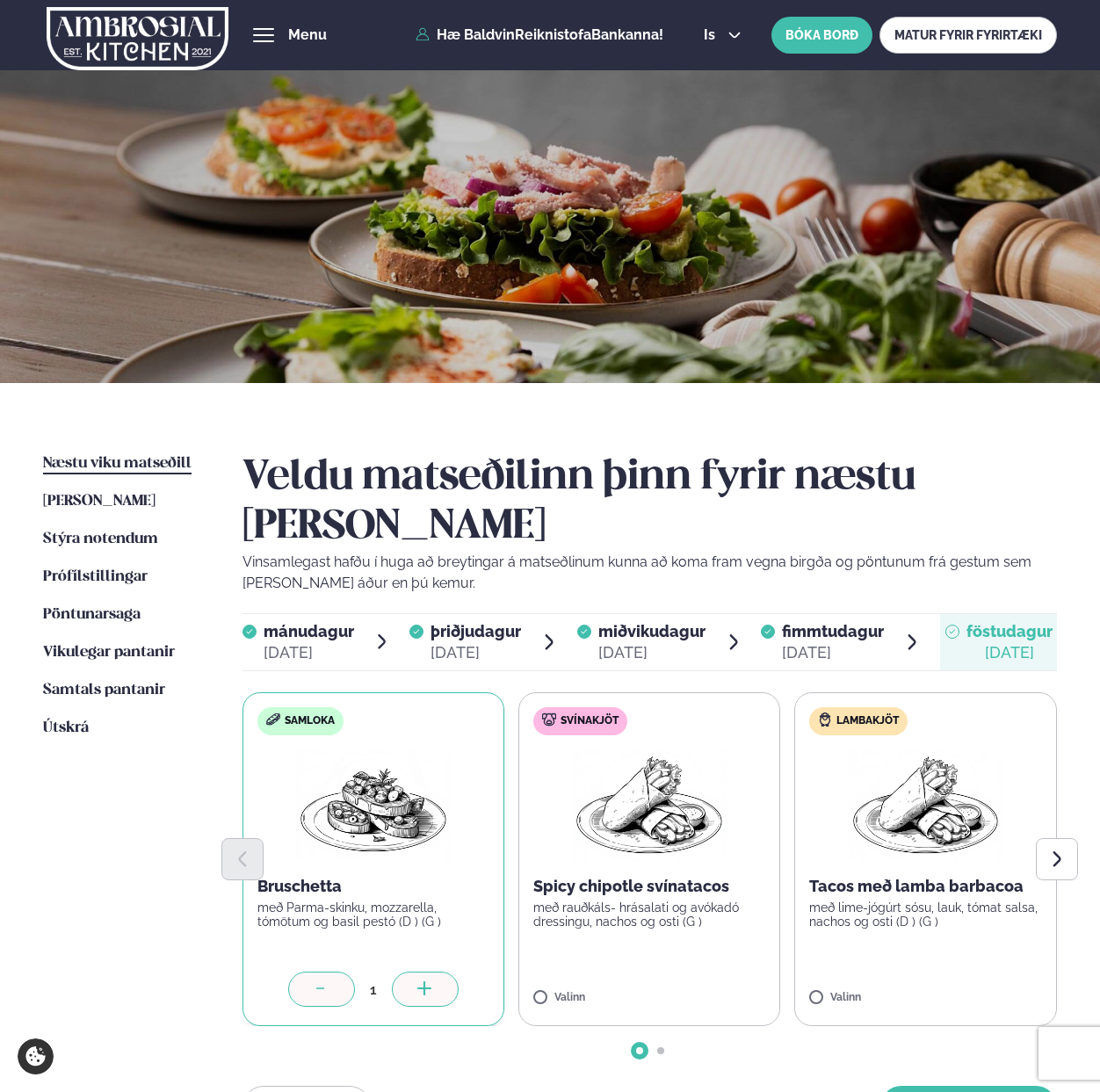
click at [441, 971] on div at bounding box center [425, 988] width 67 height 35
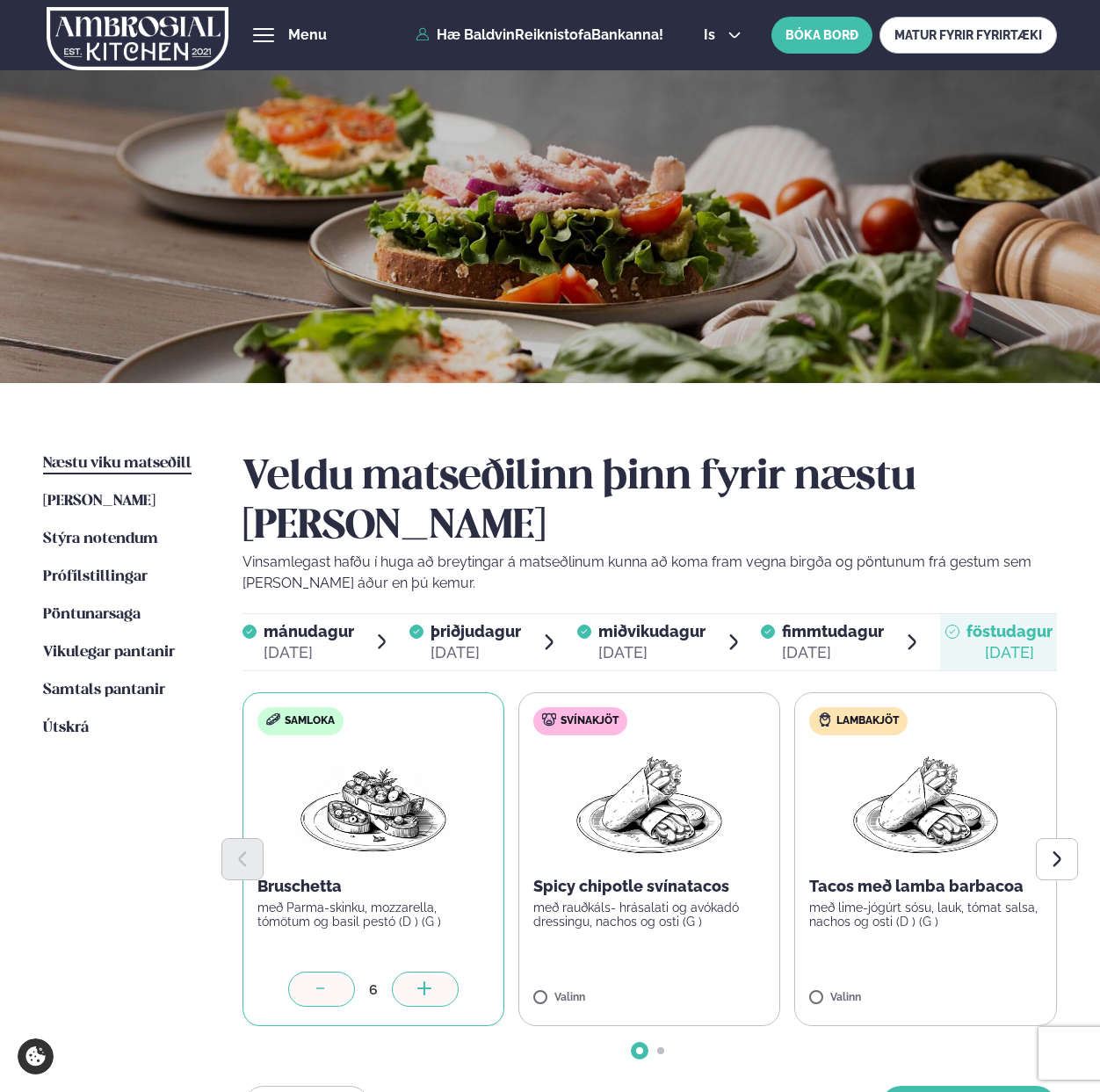
click at [441, 971] on div at bounding box center [425, 988] width 67 height 35
click at [712, 971] on div at bounding box center [700, 988] width 67 height 35
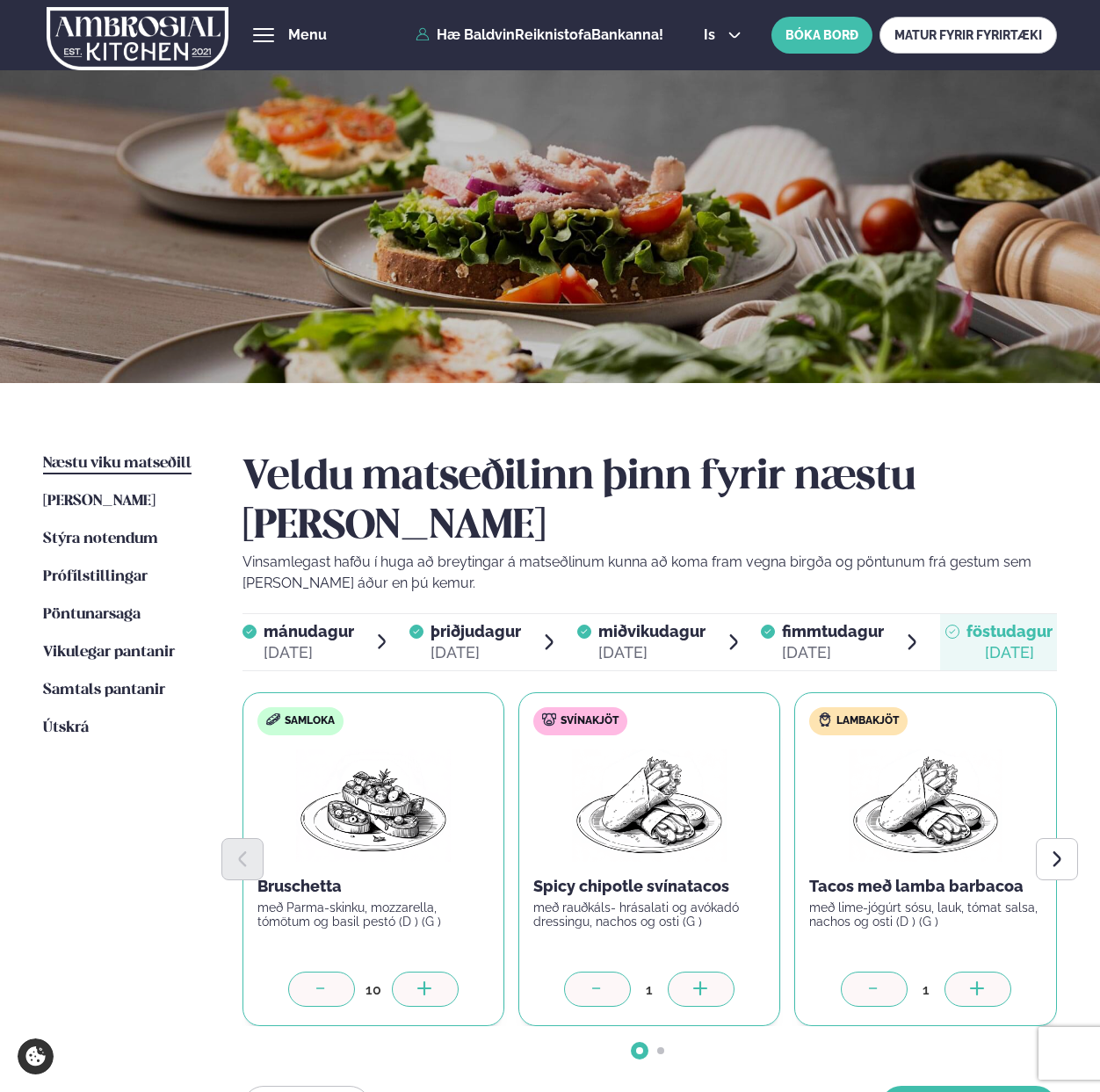
click at [712, 971] on div at bounding box center [700, 988] width 67 height 35
click at [971, 981] on icon at bounding box center [977, 989] width 18 height 18
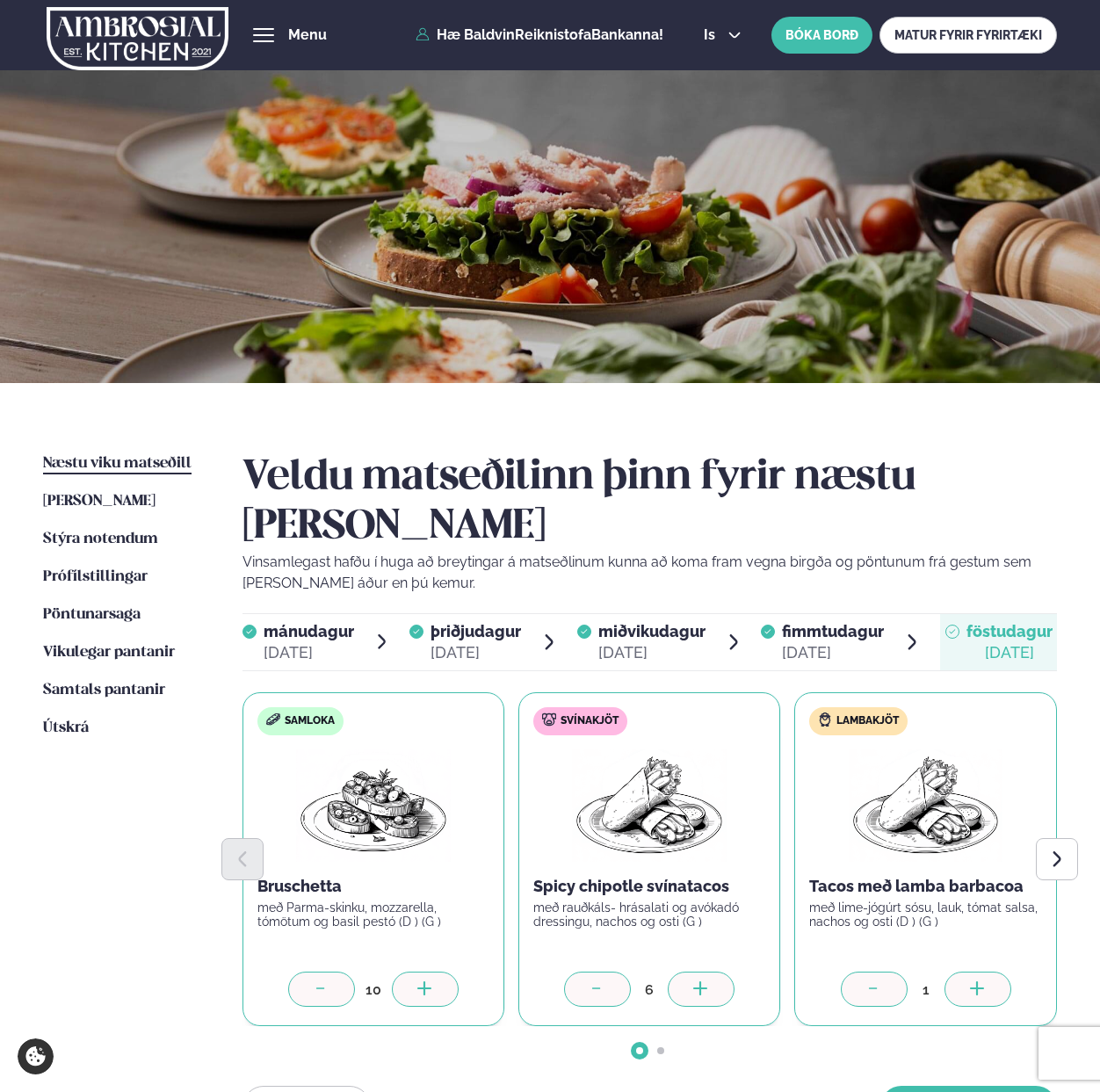
click at [971, 981] on icon at bounding box center [977, 989] width 18 height 18
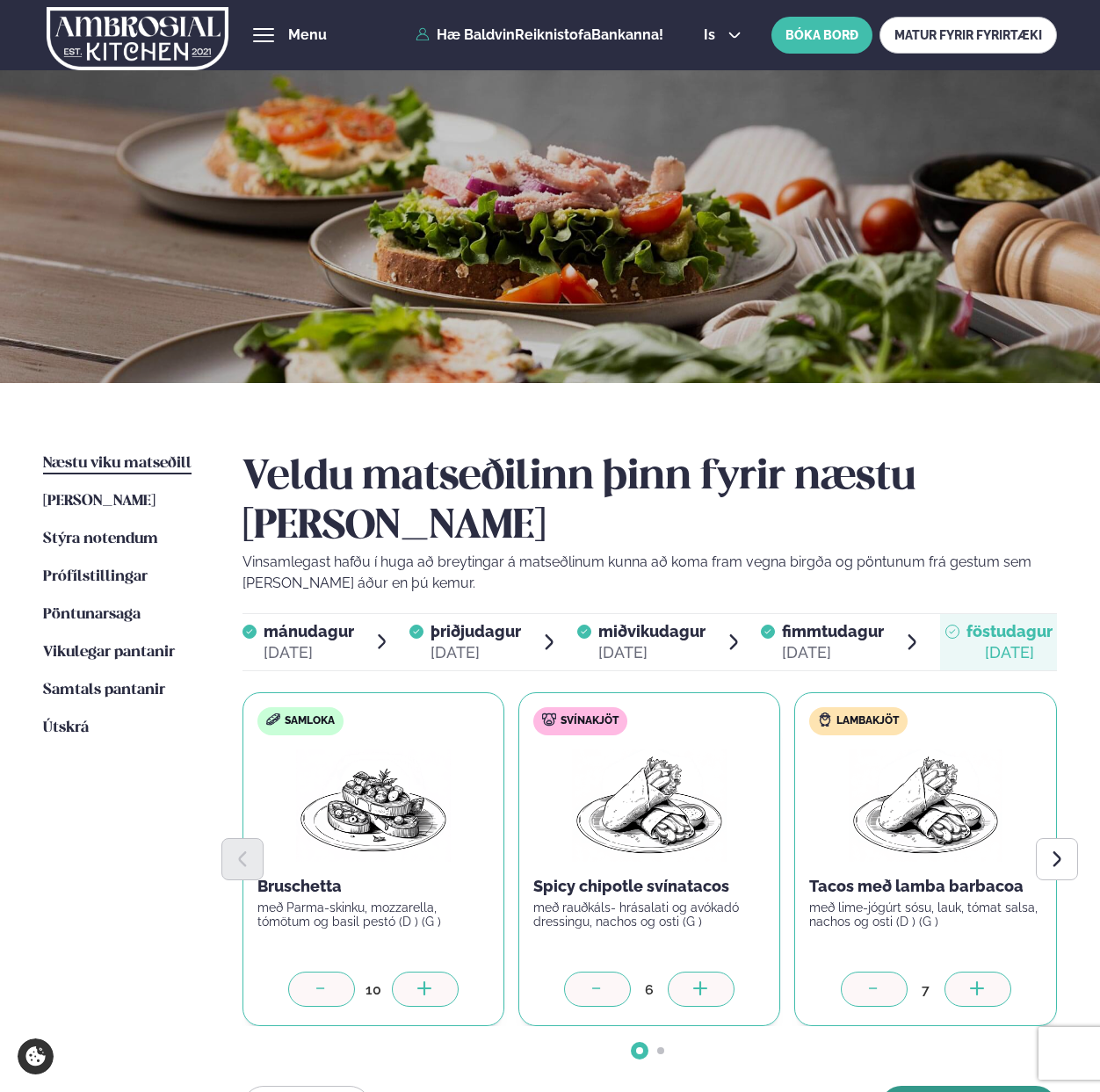
click at [950, 1085] on button "[PERSON_NAME]" at bounding box center [968, 1106] width 176 height 42
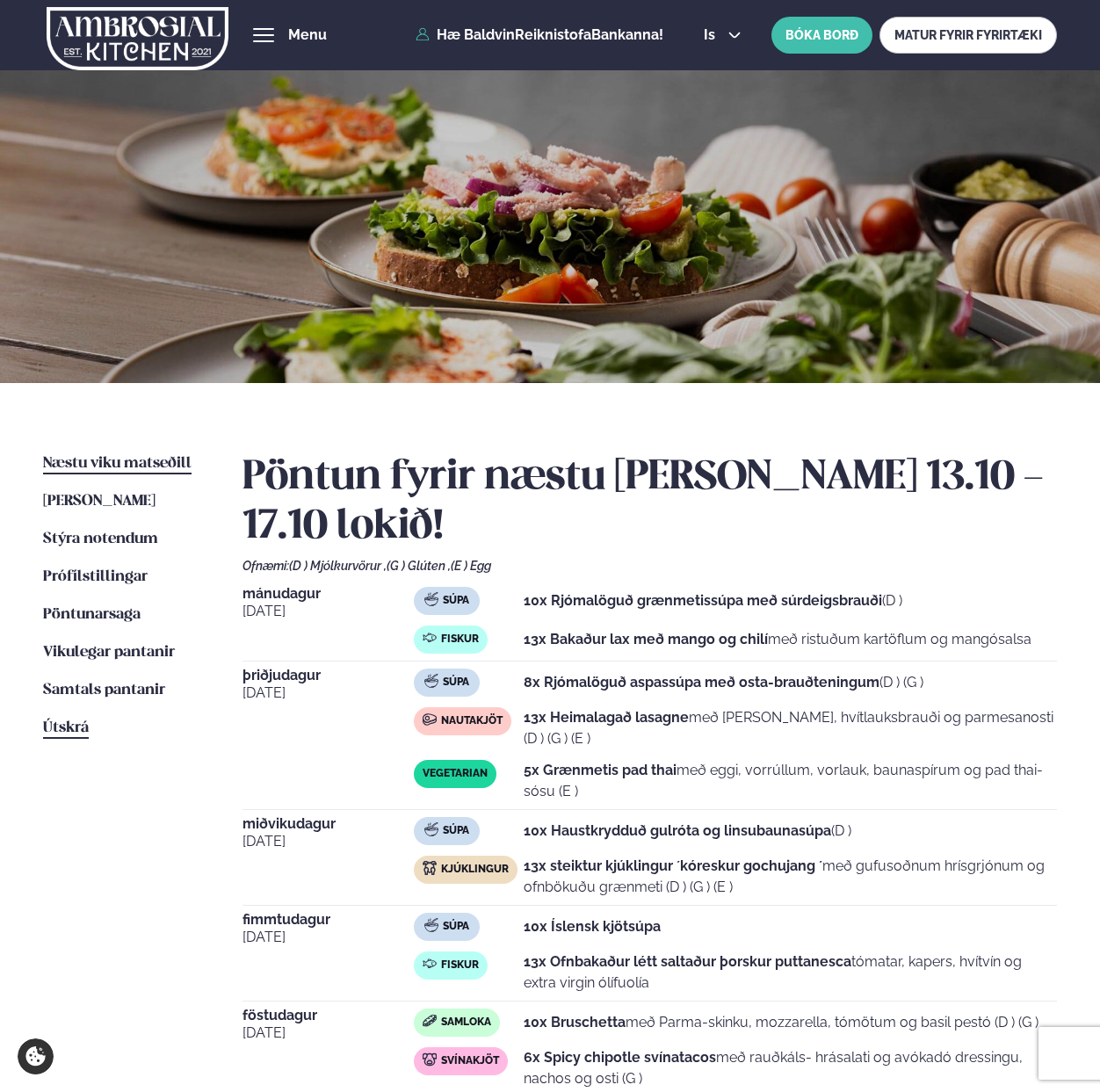
click at [66, 725] on span "Útskrá" at bounding box center [66, 727] width 45 height 15
